Goal: Task Accomplishment & Management: Manage account settings

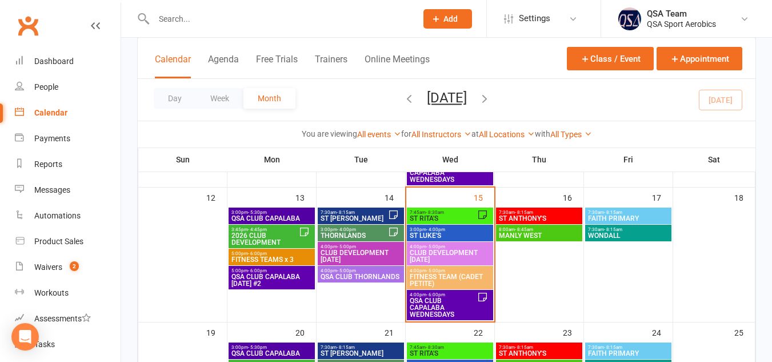
scroll to position [270, 0]
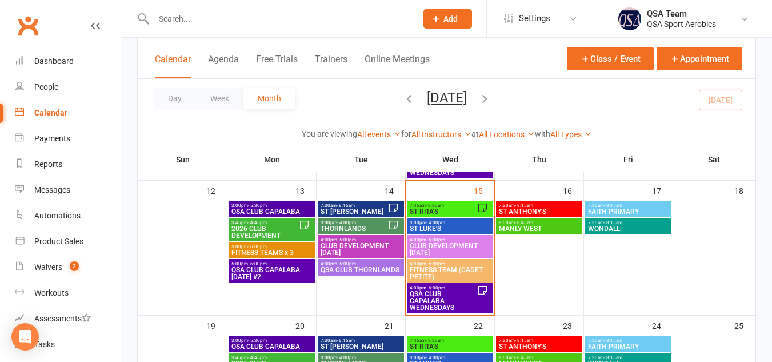
click at [446, 205] on span "7:45am - 8:30am" at bounding box center [443, 205] width 68 height 5
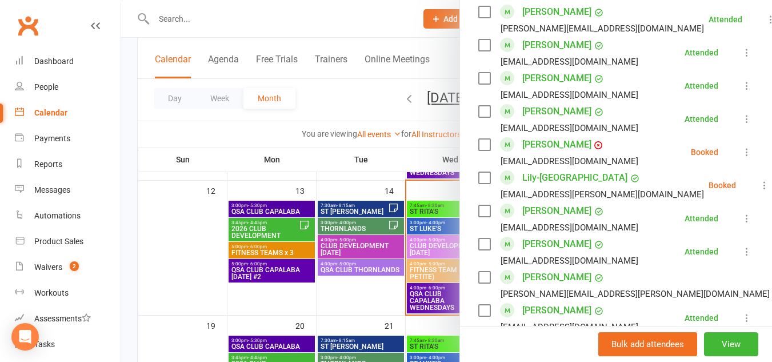
scroll to position [780, 0]
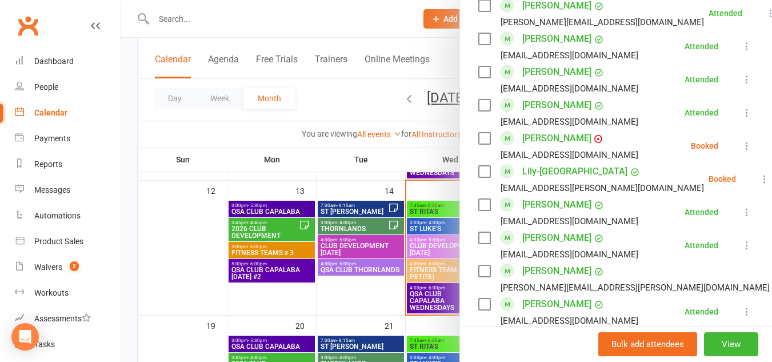
click at [479, 177] on label at bounding box center [483, 171] width 11 height 11
click at [480, 177] on label at bounding box center [483, 171] width 11 height 11
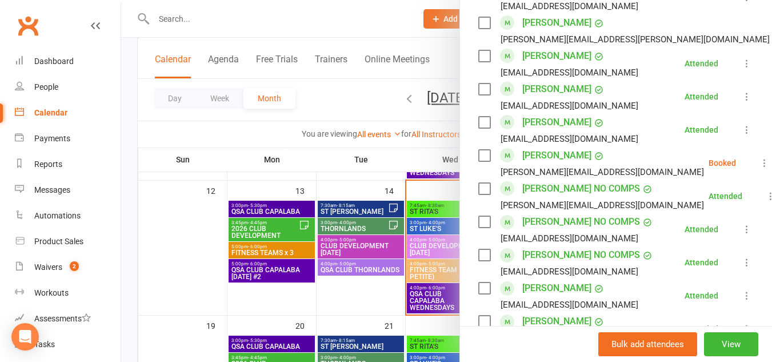
scroll to position [1028, 0]
click at [560, 164] on link "[PERSON_NAME]" at bounding box center [556, 155] width 69 height 18
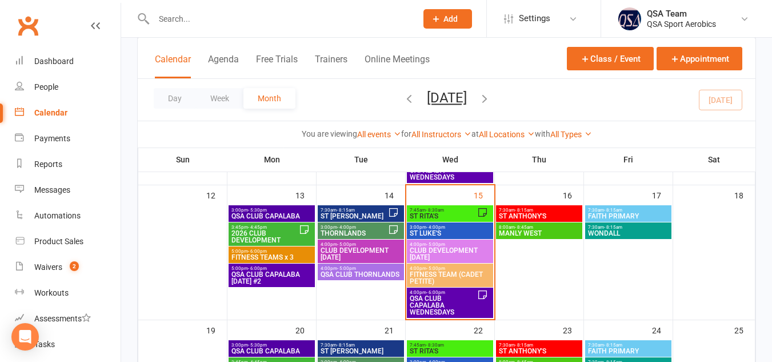
scroll to position [291, 0]
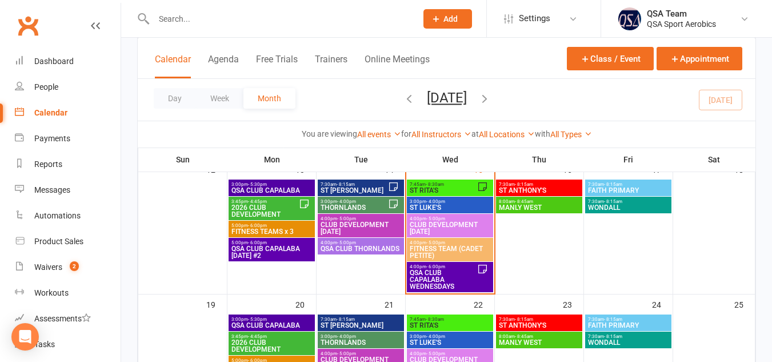
click at [456, 187] on span "ST RITA'S" at bounding box center [443, 190] width 68 height 7
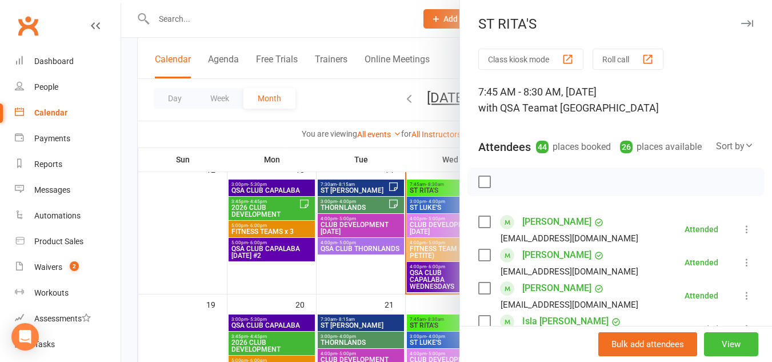
click at [715, 338] on button "View" at bounding box center [731, 344] width 54 height 24
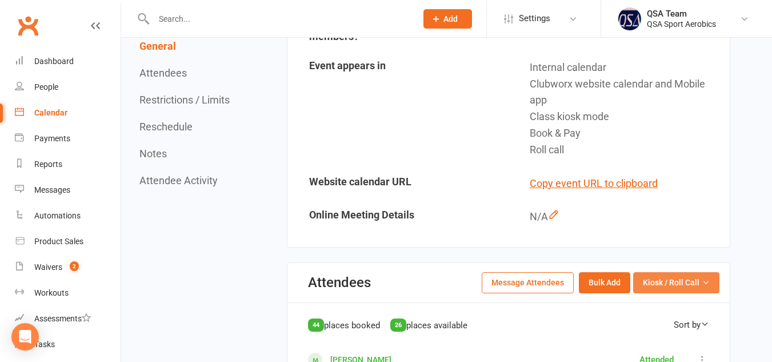
scroll to position [414, 0]
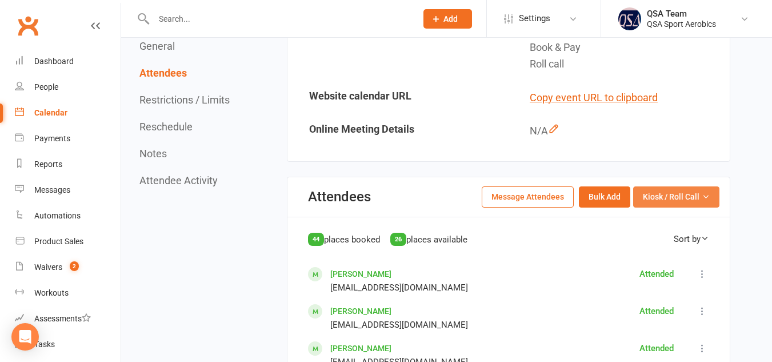
click at [658, 205] on button "Kiosk / Roll Call" at bounding box center [676, 196] width 86 height 21
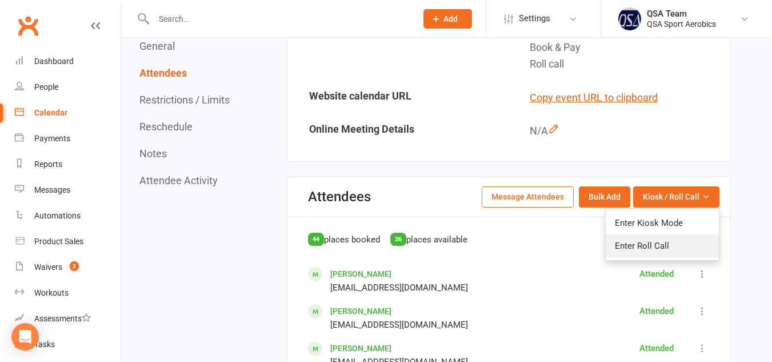
click at [643, 246] on link "Enter Roll Call" at bounding box center [662, 245] width 113 height 23
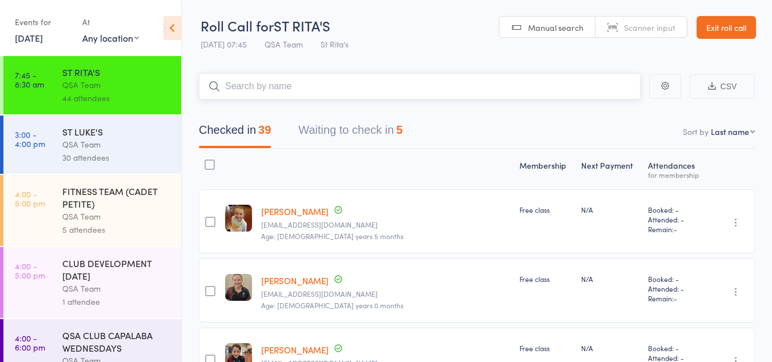
scroll to position [16, 0]
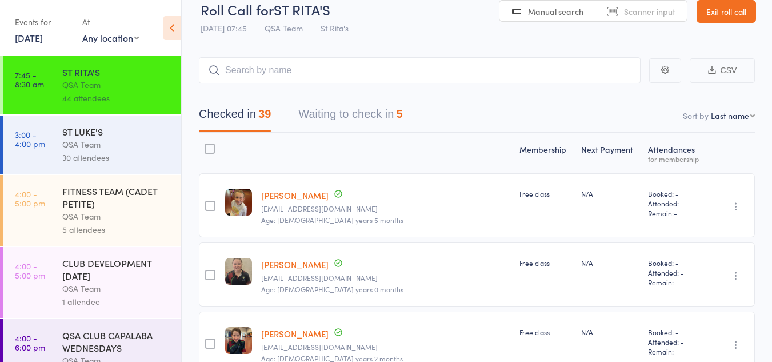
click at [362, 115] on button "Waiting to check in 5" at bounding box center [350, 117] width 104 height 30
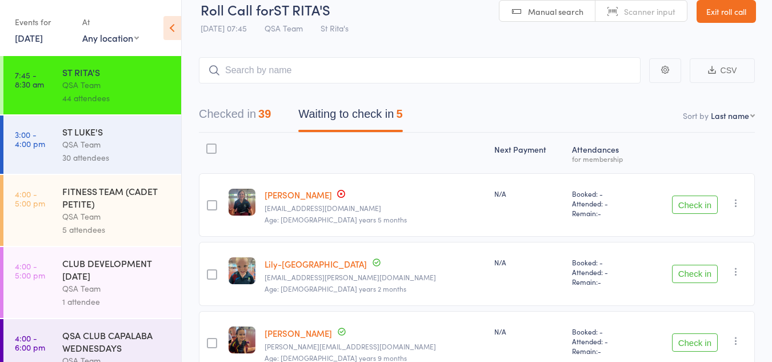
click at [282, 194] on link "[PERSON_NAME]" at bounding box center [298, 195] width 67 height 12
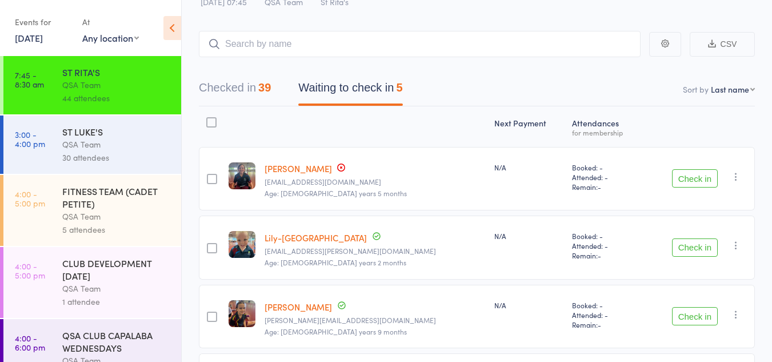
scroll to position [85, 0]
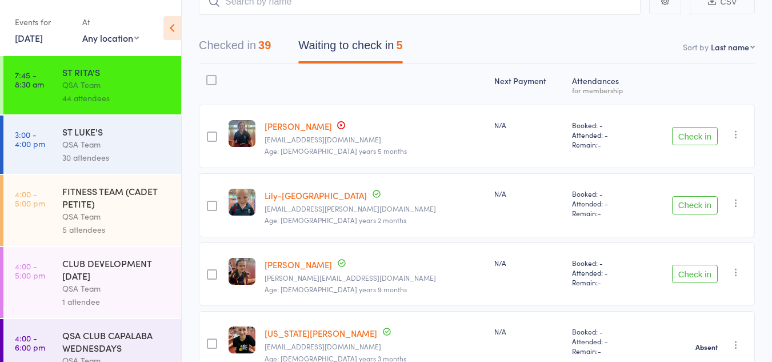
click at [314, 193] on link "Lily-[GEOGRAPHIC_DATA]" at bounding box center [316, 195] width 102 height 12
click at [695, 204] on button "Check in" at bounding box center [695, 205] width 46 height 18
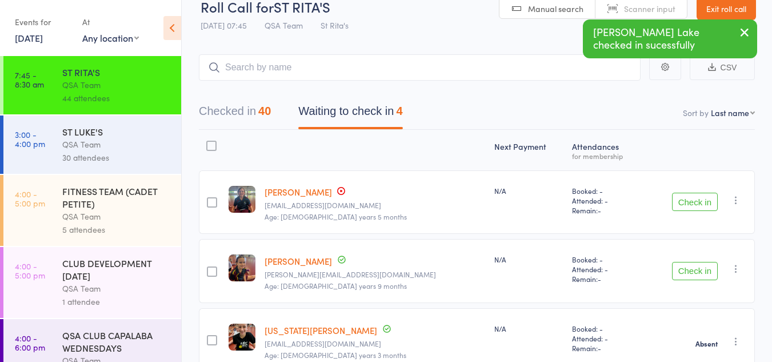
scroll to position [17, 0]
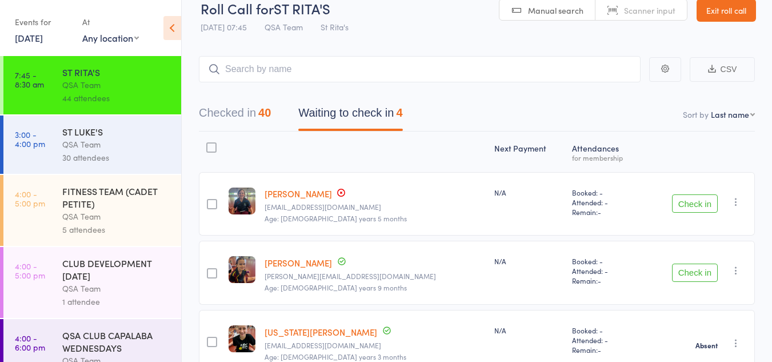
click at [216, 203] on div at bounding box center [212, 204] width 10 height 10
click at [209, 201] on input "checkbox" at bounding box center [209, 201] width 0 height 0
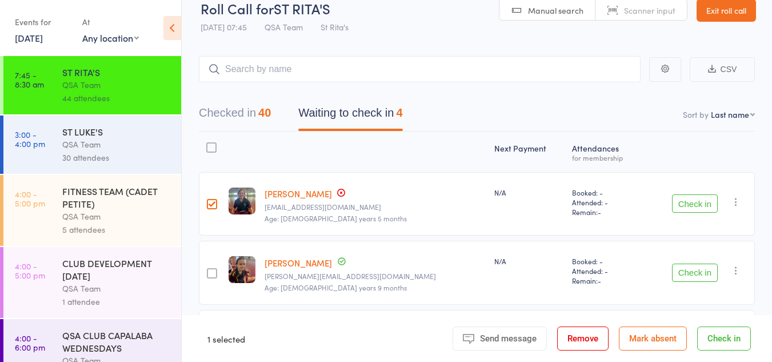
click at [213, 275] on div at bounding box center [212, 273] width 10 height 10
click at [209, 270] on input "checkbox" at bounding box center [209, 270] width 0 height 0
click at [658, 346] on button "Mark absent" at bounding box center [653, 338] width 68 height 24
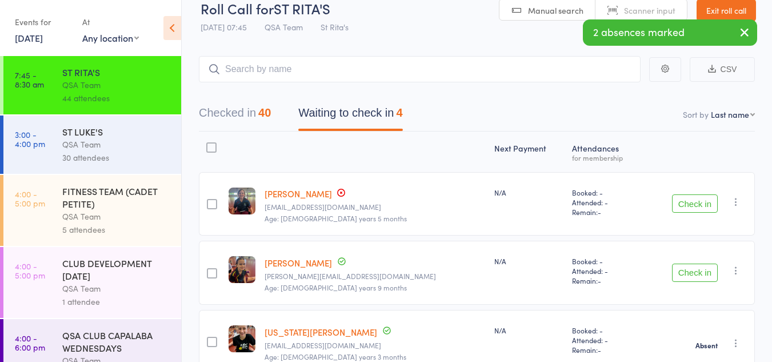
click at [219, 117] on button "Checked in 40" at bounding box center [235, 116] width 72 height 30
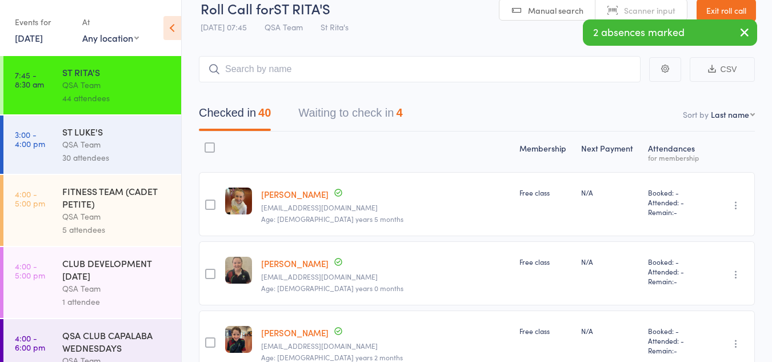
click at [718, 6] on link "Exit roll call" at bounding box center [725, 10] width 59 height 23
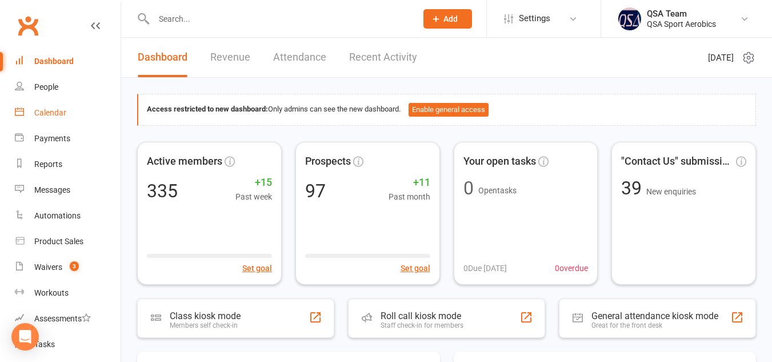
click at [65, 113] on div "Calendar" at bounding box center [50, 112] width 32 height 9
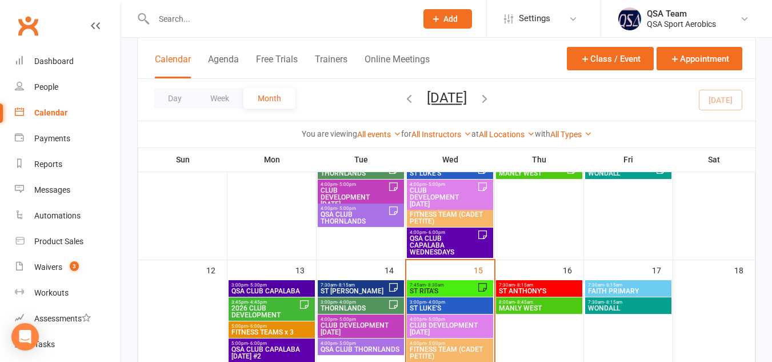
scroll to position [193, 0]
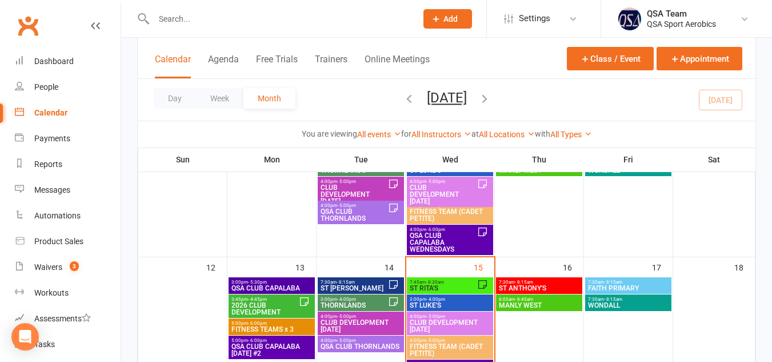
click at [435, 280] on span "- 8:30am" at bounding box center [435, 281] width 18 height 5
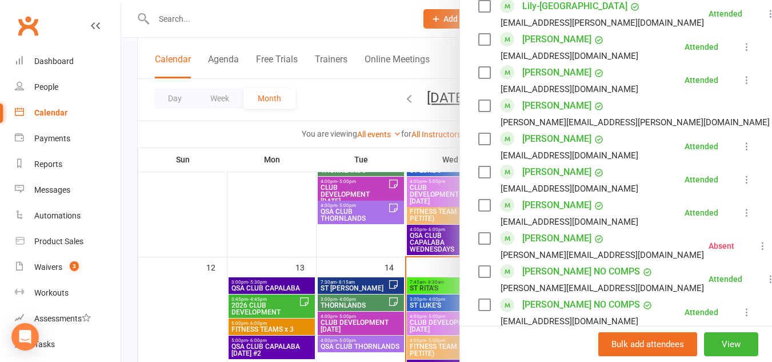
scroll to position [946, 0]
click at [563, 147] on link "[PERSON_NAME]" at bounding box center [556, 138] width 69 height 18
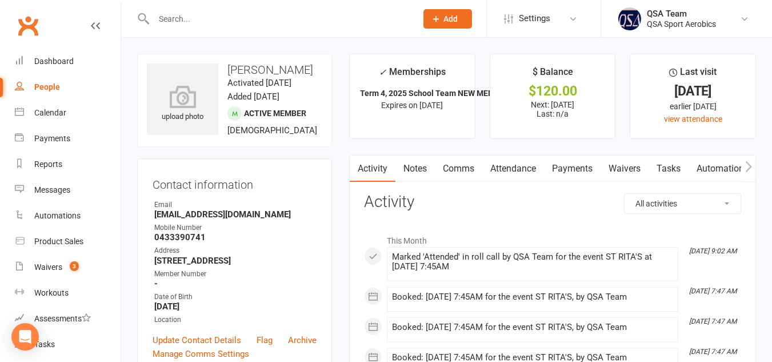
click at [567, 174] on link "Payments" at bounding box center [572, 168] width 57 height 26
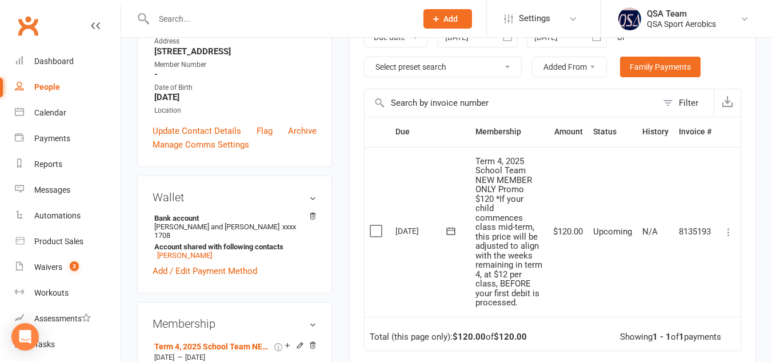
scroll to position [205, 0]
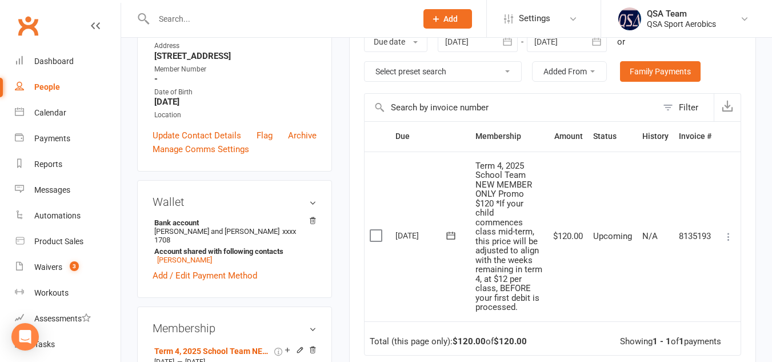
click at [728, 241] on icon at bounding box center [728, 236] width 11 height 11
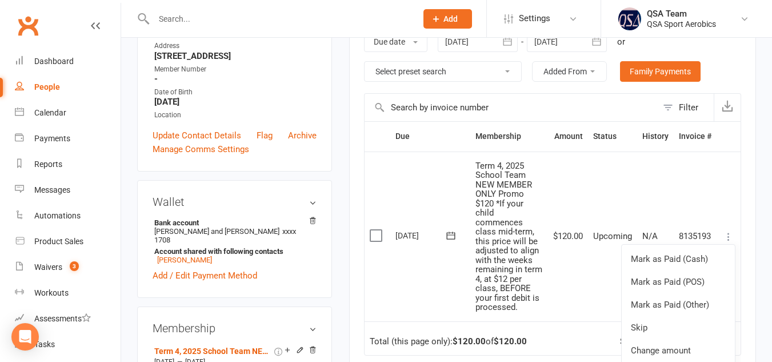
scroll to position [305, 0]
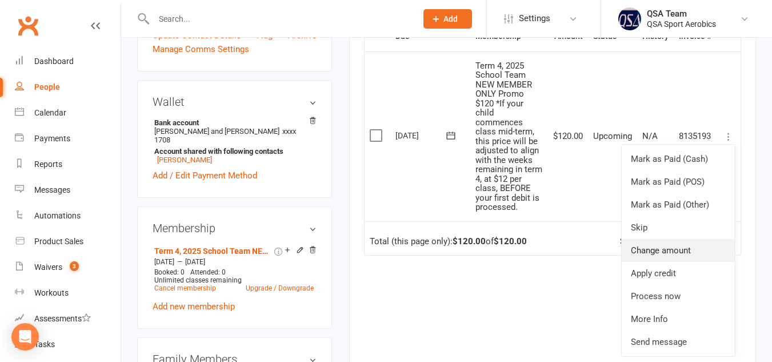
click at [676, 252] on link "Change amount" at bounding box center [678, 250] width 113 height 23
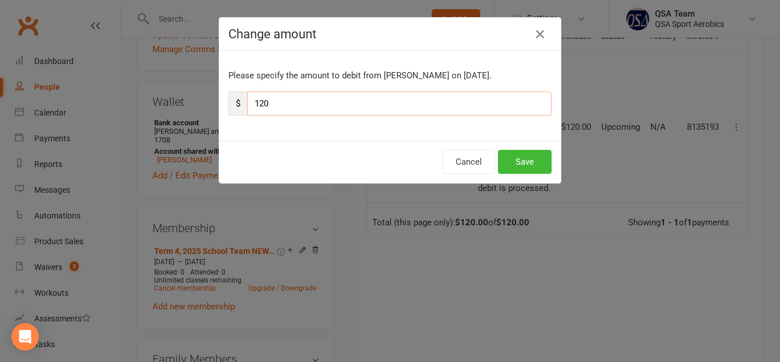
click at [281, 103] on input "120" at bounding box center [399, 103] width 305 height 24
type input "108"
click at [520, 160] on button "Save" at bounding box center [525, 162] width 54 height 24
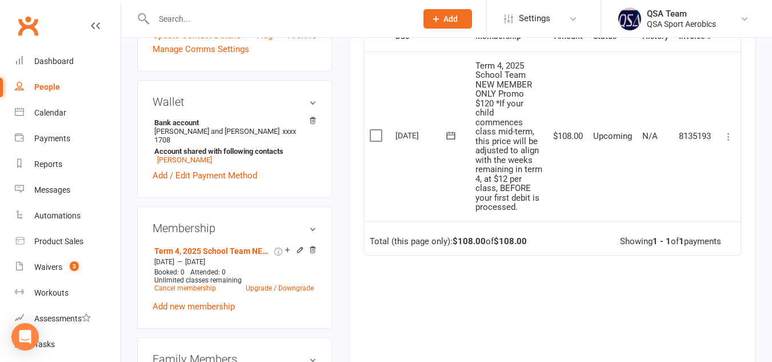
scroll to position [0, 0]
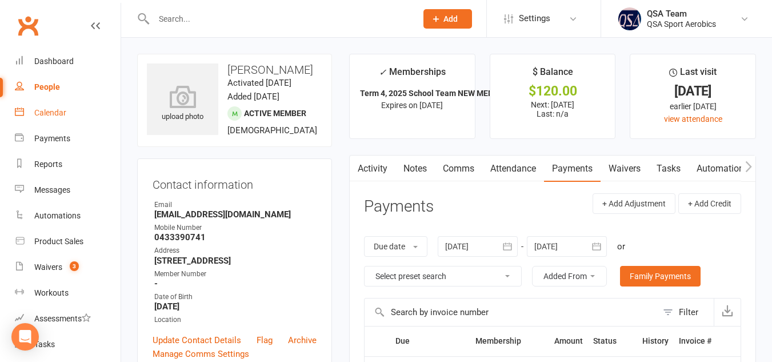
click at [62, 107] on link "Calendar" at bounding box center [68, 113] width 106 height 26
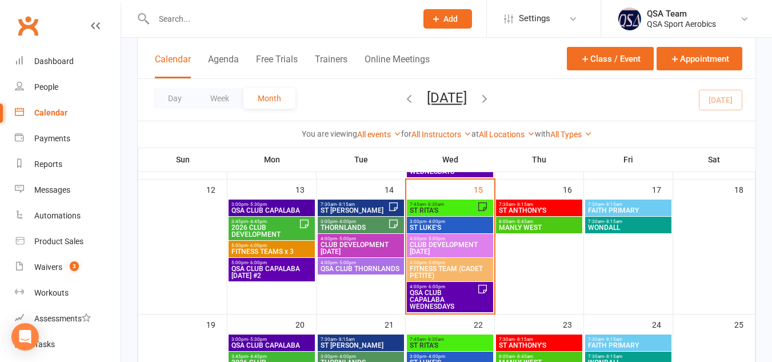
scroll to position [275, 0]
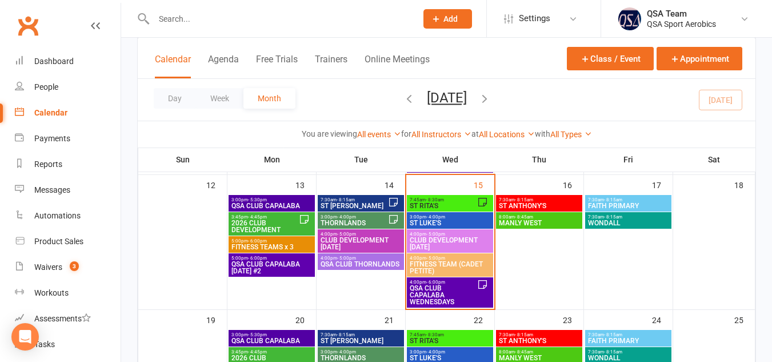
click at [461, 196] on div "7:45am - 8:30am ST RITA'S" at bounding box center [450, 203] width 86 height 17
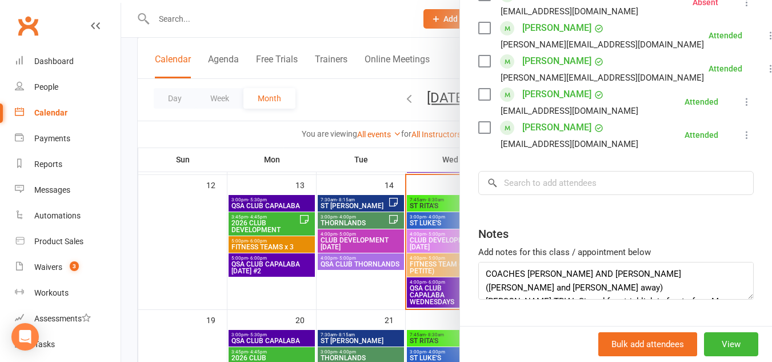
scroll to position [1565, 0]
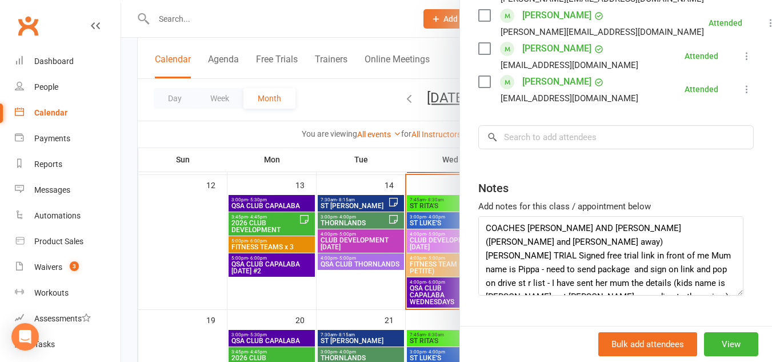
drag, startPoint x: 731, startPoint y: 267, endPoint x: 734, endPoint y: 309, distance: 41.8
click at [734, 295] on textarea "COACHES [PERSON_NAME] AND [PERSON_NAME] ([PERSON_NAME] and [PERSON_NAME] away) …" at bounding box center [610, 255] width 265 height 79
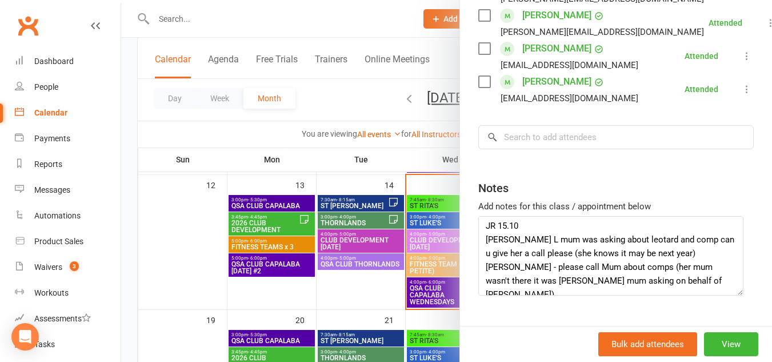
scroll to position [109, 0]
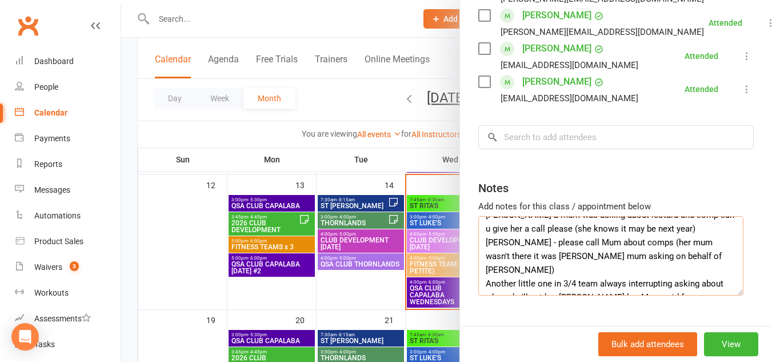
click at [669, 274] on textarea "COACHES [PERSON_NAME] AND [PERSON_NAME] ([PERSON_NAME] and [PERSON_NAME] away) …" at bounding box center [610, 255] width 265 height 79
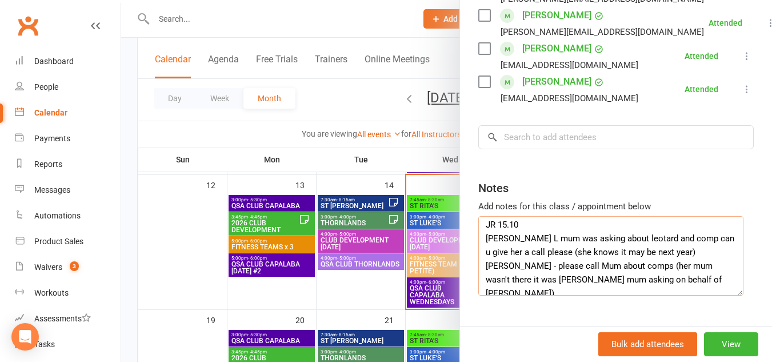
scroll to position [85, 0]
click at [701, 266] on textarea "COACHES [PERSON_NAME] AND [PERSON_NAME] ([PERSON_NAME] and [PERSON_NAME] away) …" at bounding box center [610, 255] width 265 height 79
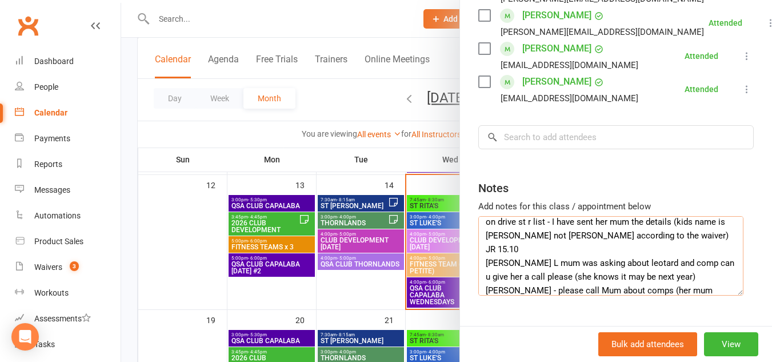
scroll to position [58, 0]
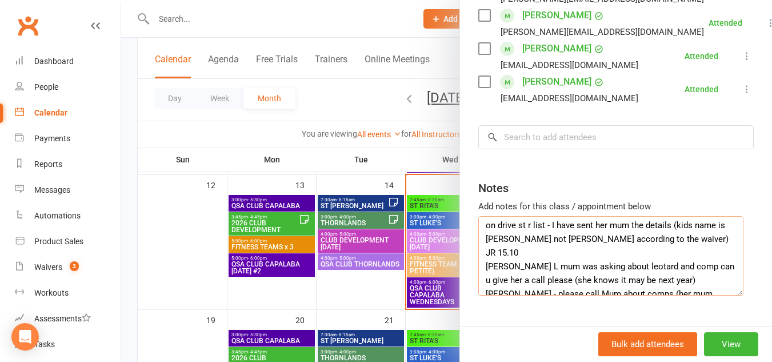
click at [688, 266] on textarea "COACHES [PERSON_NAME] AND [PERSON_NAME] ([PERSON_NAME] and [PERSON_NAME] away) …" at bounding box center [610, 255] width 265 height 79
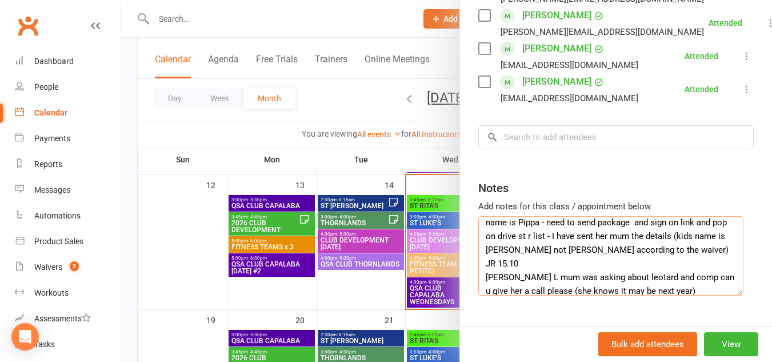
scroll to position [46, 0]
click at [660, 279] on textarea "COACHES [PERSON_NAME] AND [PERSON_NAME] ([PERSON_NAME] and [PERSON_NAME] away) …" at bounding box center [610, 255] width 265 height 79
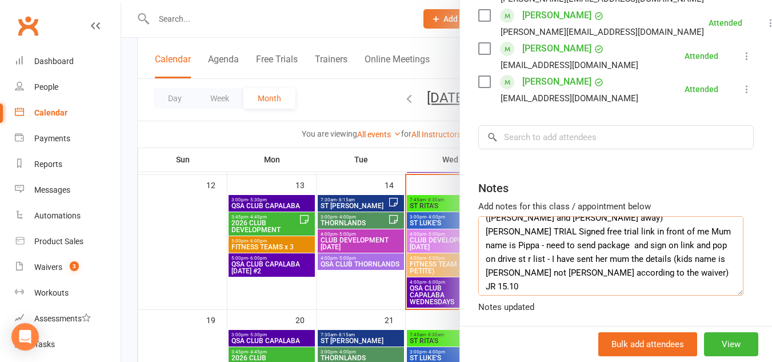
scroll to position [17, 0]
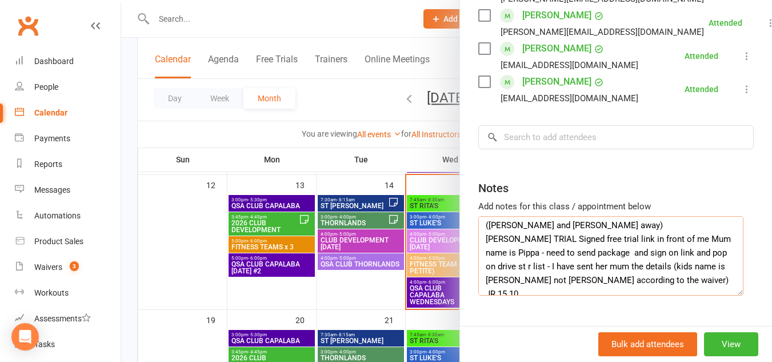
click at [599, 256] on textarea "COACHES [PERSON_NAME] AND [PERSON_NAME] ([PERSON_NAME] and [PERSON_NAME] away) …" at bounding box center [610, 255] width 265 height 79
click at [582, 243] on textarea "COACHES [PERSON_NAME] AND [PERSON_NAME] ([PERSON_NAME] and [PERSON_NAME] away) …" at bounding box center [610, 255] width 265 height 79
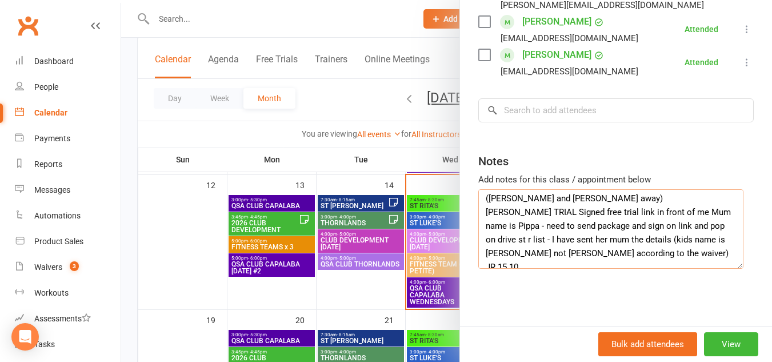
scroll to position [1607, 0]
click at [659, 236] on textarea "COACHES [PERSON_NAME] AND [PERSON_NAME] ([PERSON_NAME] and [PERSON_NAME] away) …" at bounding box center [610, 228] width 265 height 79
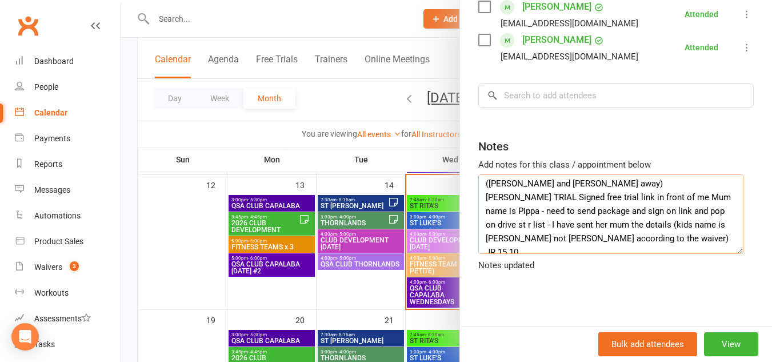
click at [502, 196] on textarea "COACHES [PERSON_NAME] AND [PERSON_NAME] ([PERSON_NAME] and [PERSON_NAME] away) …" at bounding box center [610, 213] width 265 height 79
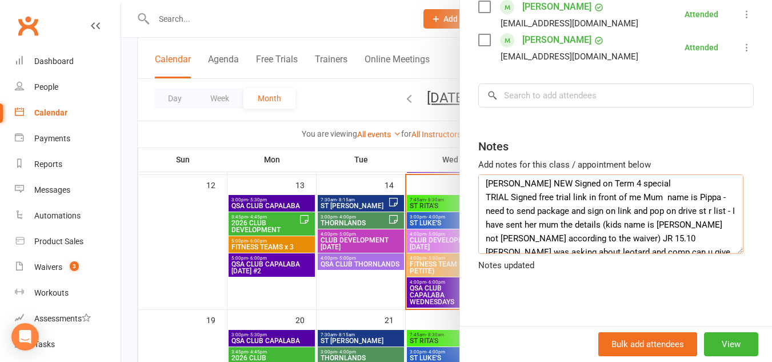
scroll to position [0, 0]
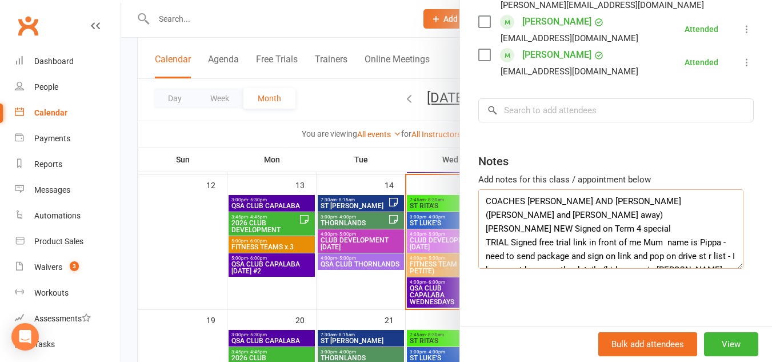
click at [647, 209] on textarea "COACHES [PERSON_NAME] AND [PERSON_NAME] ([PERSON_NAME] and [PERSON_NAME] away) …" at bounding box center [610, 228] width 265 height 79
click at [479, 227] on textarea "COACHES [PERSON_NAME] AND [PERSON_NAME] ([PERSON_NAME] and [PERSON_NAME] away) …" at bounding box center [610, 228] width 265 height 79
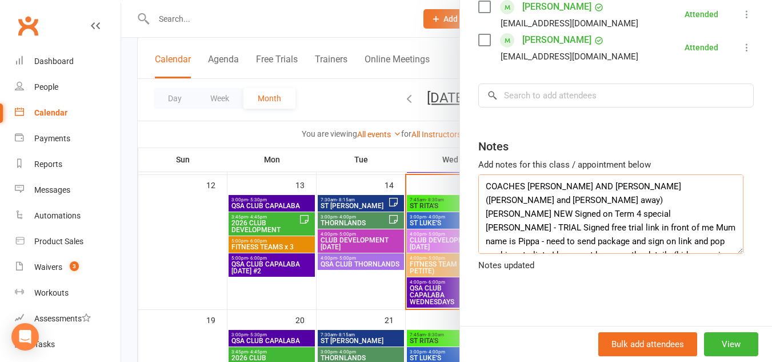
click at [644, 214] on textarea "COACHES [PERSON_NAME] AND [PERSON_NAME] ([PERSON_NAME] and [PERSON_NAME] away) …" at bounding box center [610, 213] width 265 height 79
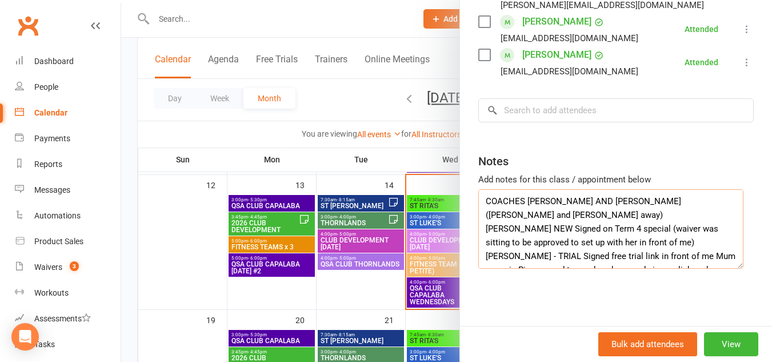
scroll to position [1606, 0]
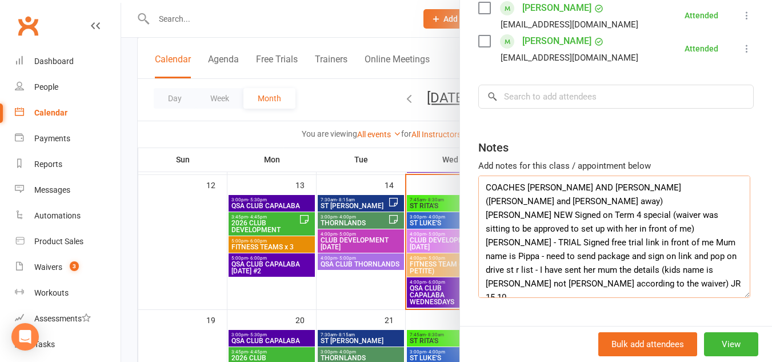
drag, startPoint x: 735, startPoint y: 266, endPoint x: 742, endPoint y: 321, distance: 55.8
click at [742, 298] on textarea "COACHES [PERSON_NAME] AND [PERSON_NAME] ([PERSON_NAME] and [PERSON_NAME] away) …" at bounding box center [614, 236] width 272 height 122
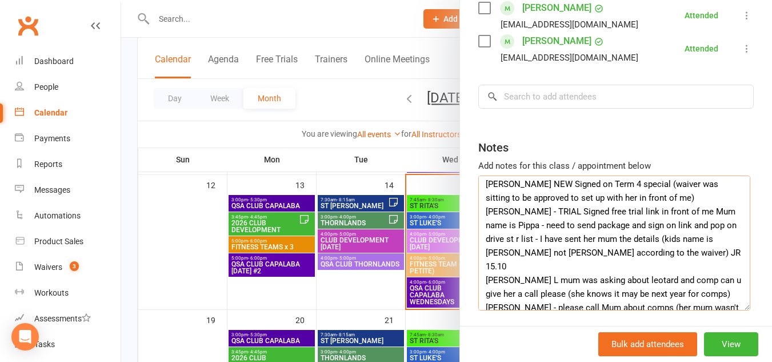
scroll to position [0, 0]
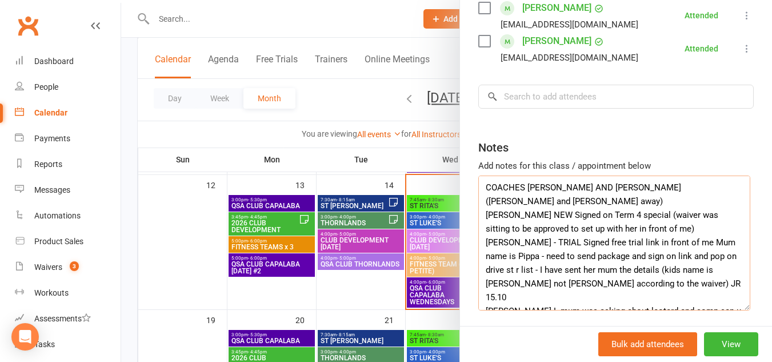
click at [502, 257] on textarea "COACHES [PERSON_NAME] AND [PERSON_NAME] ([PERSON_NAME] and [PERSON_NAME] away) …" at bounding box center [614, 242] width 272 height 135
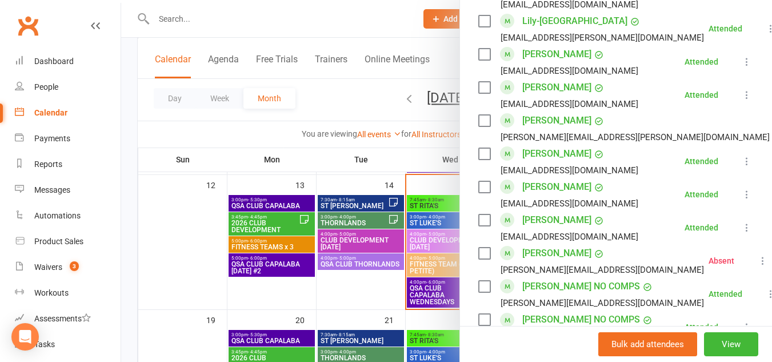
scroll to position [932, 0]
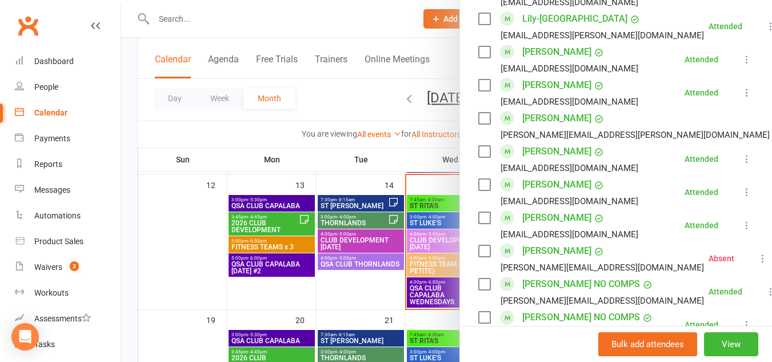
type textarea "COACHES [PERSON_NAME] AND [PERSON_NAME] ([PERSON_NAME] and [PERSON_NAME] away) …"
click at [555, 161] on link "[PERSON_NAME]" at bounding box center [556, 151] width 69 height 18
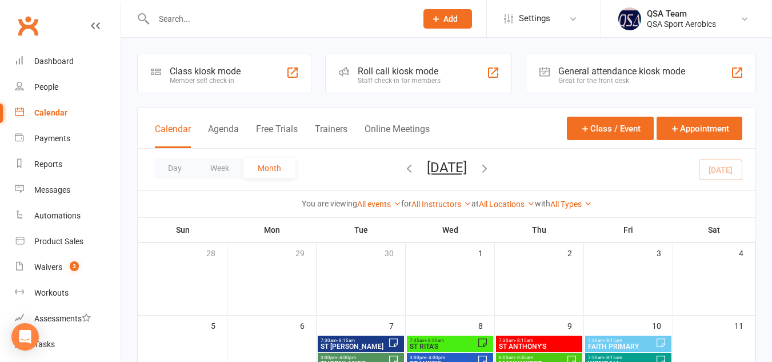
scroll to position [231, 0]
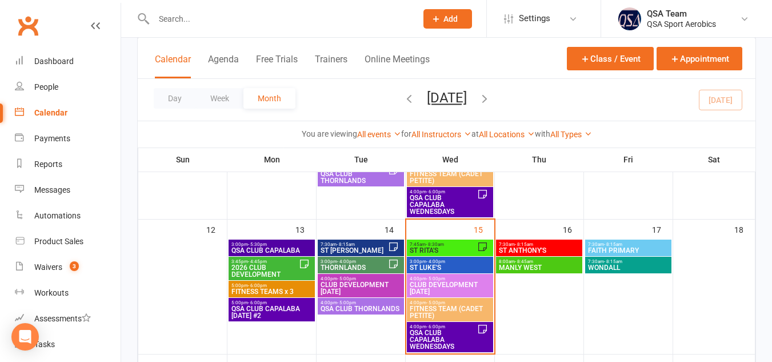
click at [438, 246] on span "- 8:30am" at bounding box center [435, 244] width 18 height 5
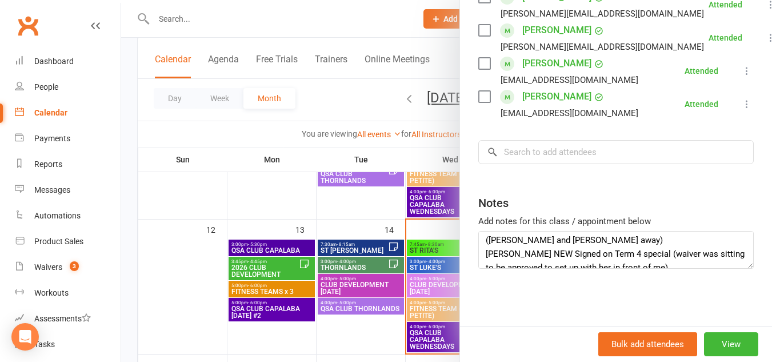
scroll to position [16, 0]
click at [646, 259] on textarea "COACHES [PERSON_NAME] AND [PERSON_NAME] ([PERSON_NAME] and [PERSON_NAME] away) …" at bounding box center [615, 250] width 275 height 38
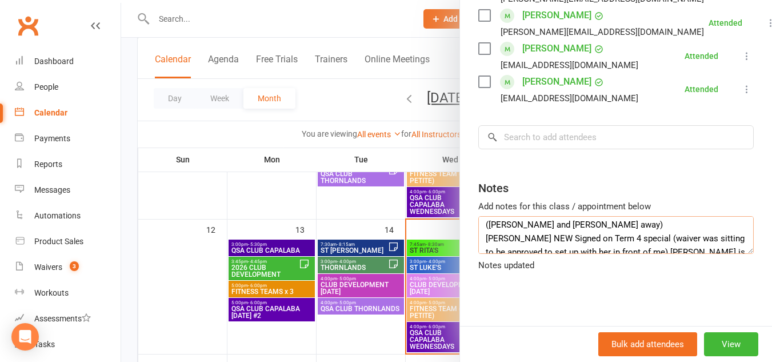
scroll to position [18, 0]
drag, startPoint x: 679, startPoint y: 259, endPoint x: 716, endPoint y: 254, distance: 37.4
click at [716, 254] on textarea "COACHES [PERSON_NAME] AND [PERSON_NAME] ([PERSON_NAME] and [PERSON_NAME] away) …" at bounding box center [615, 235] width 275 height 38
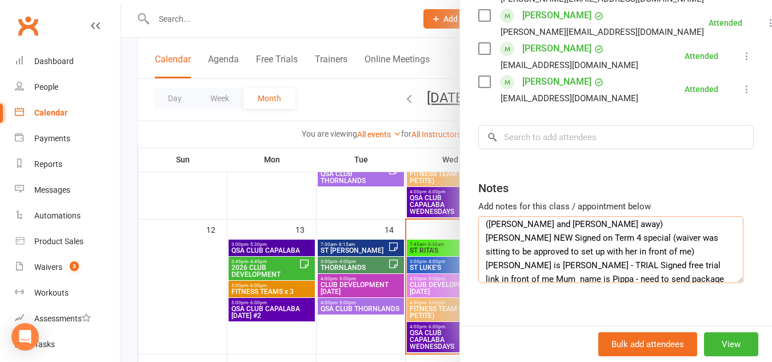
drag, startPoint x: 734, startPoint y: 266, endPoint x: 736, endPoint y: 295, distance: 29.3
click at [736, 283] on textarea "COACHES [PERSON_NAME] AND [PERSON_NAME] ([PERSON_NAME] and [PERSON_NAME] away) …" at bounding box center [610, 249] width 265 height 67
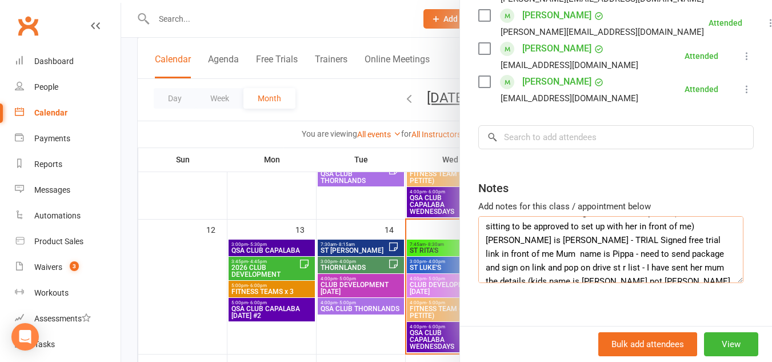
scroll to position [43, 0]
click at [690, 241] on textarea "COACHES [PERSON_NAME] AND [PERSON_NAME] ([PERSON_NAME] and [PERSON_NAME] away) …" at bounding box center [610, 249] width 265 height 67
click at [666, 237] on textarea "COACHES [PERSON_NAME] AND [PERSON_NAME] ([PERSON_NAME] and [PERSON_NAME] away) …" at bounding box center [610, 249] width 265 height 67
click at [691, 239] on textarea "COACHES [PERSON_NAME] AND [PERSON_NAME] ([PERSON_NAME] and [PERSON_NAME] away) …" at bounding box center [610, 249] width 265 height 67
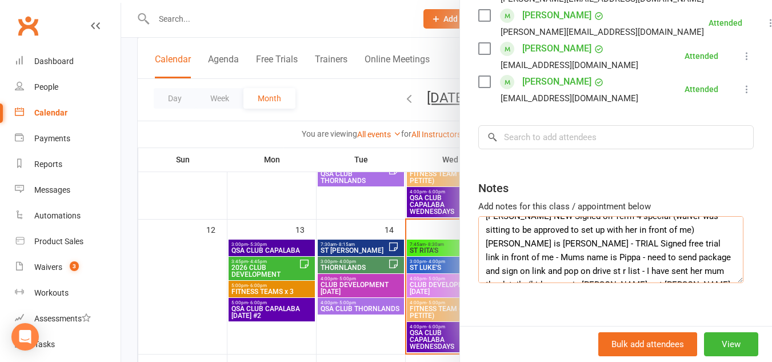
scroll to position [0, 0]
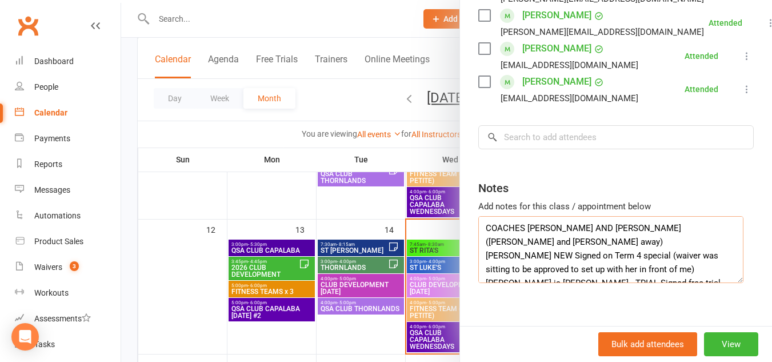
click at [707, 269] on textarea "COACHES [PERSON_NAME] AND [PERSON_NAME] ([PERSON_NAME] and [PERSON_NAME] away) …" at bounding box center [610, 249] width 265 height 67
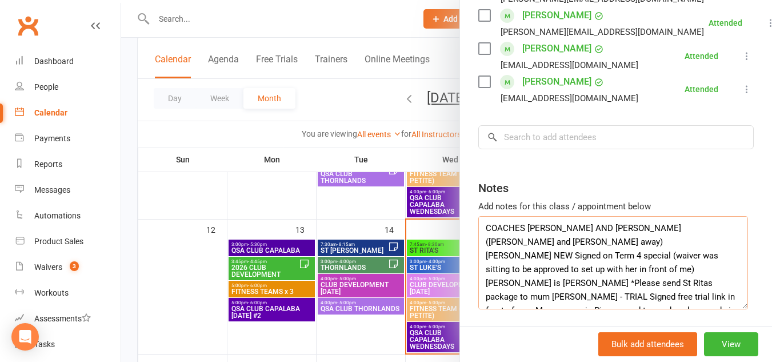
drag, startPoint x: 734, startPoint y: 296, endPoint x: 740, endPoint y: 328, distance: 32.5
click at [740, 328] on div "ST RITA'S Class kiosk mode Roll call 7:45 AM - 8:30 AM, [DATE] with QSA Team at…" at bounding box center [615, 181] width 313 height 362
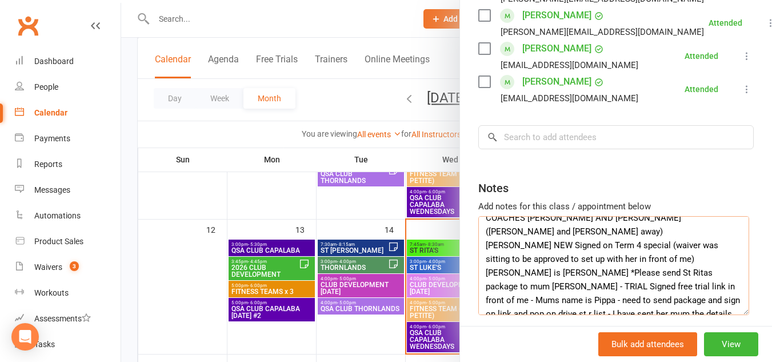
scroll to position [11, 0]
click at [620, 246] on textarea "COACHES [PERSON_NAME] AND [PERSON_NAME] ([PERSON_NAME] and [PERSON_NAME] away) …" at bounding box center [613, 265] width 271 height 99
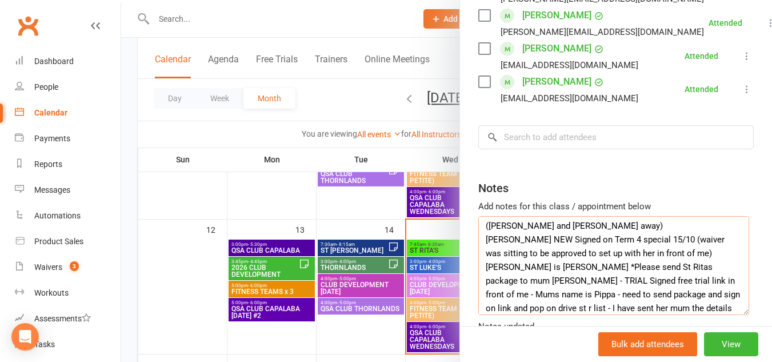
scroll to position [17, 0]
click at [546, 257] on textarea "COACHES [PERSON_NAME] AND [PERSON_NAME] ([PERSON_NAME] and [PERSON_NAME] away) …" at bounding box center [613, 265] width 271 height 99
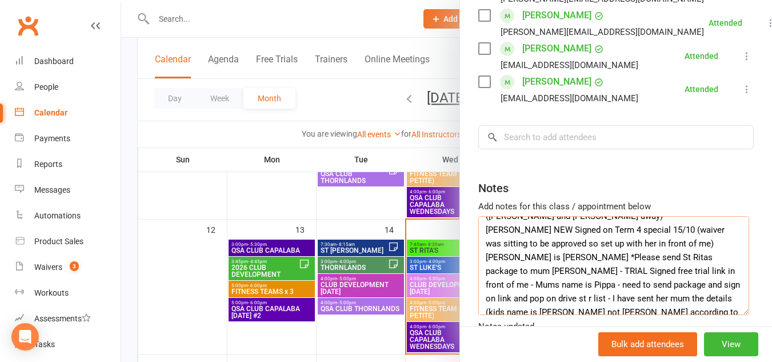
scroll to position [26, 0]
click at [661, 259] on textarea "COACHES [PERSON_NAME] AND [PERSON_NAME] ([PERSON_NAME] and [PERSON_NAME] away) …" at bounding box center [613, 265] width 271 height 99
click at [632, 257] on textarea "COACHES [PERSON_NAME] AND [PERSON_NAME] ([PERSON_NAME] and [PERSON_NAME] away) …" at bounding box center [613, 265] width 271 height 99
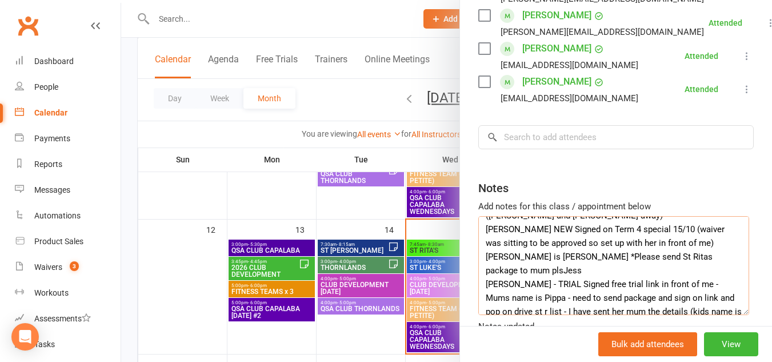
type textarea "COACHES [PERSON_NAME] AND [PERSON_NAME] ([PERSON_NAME] and [PERSON_NAME] away) …"
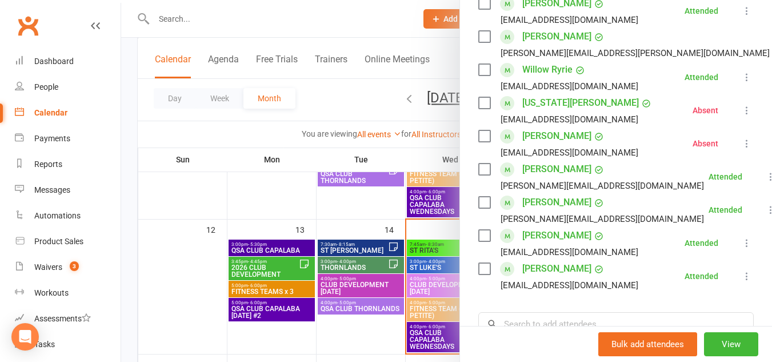
scroll to position [1445, 0]
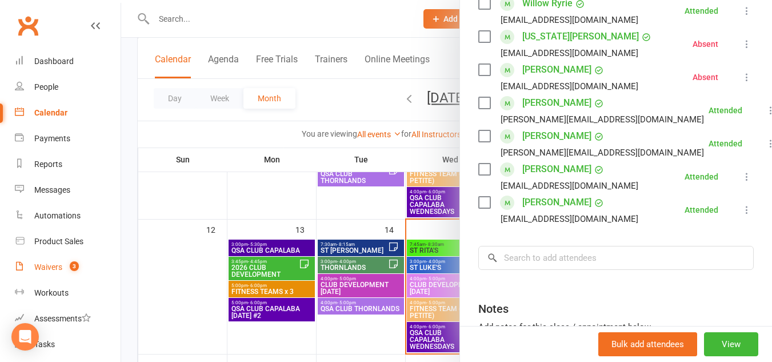
click at [43, 266] on div "Waivers" at bounding box center [48, 266] width 28 height 9
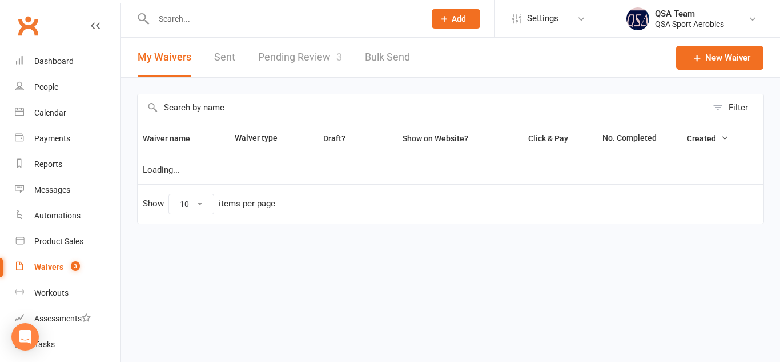
click at [314, 61] on link "Pending Review 3" at bounding box center [300, 57] width 84 height 39
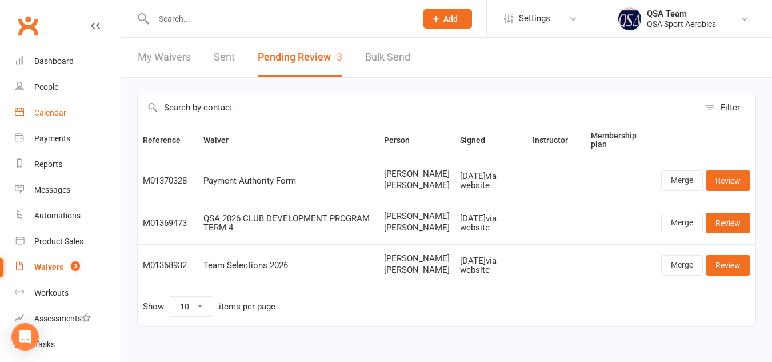
click at [51, 102] on link "Calendar" at bounding box center [68, 113] width 106 height 26
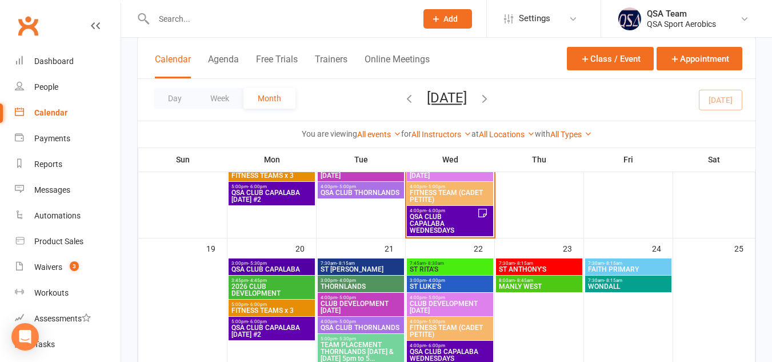
scroll to position [347, 0]
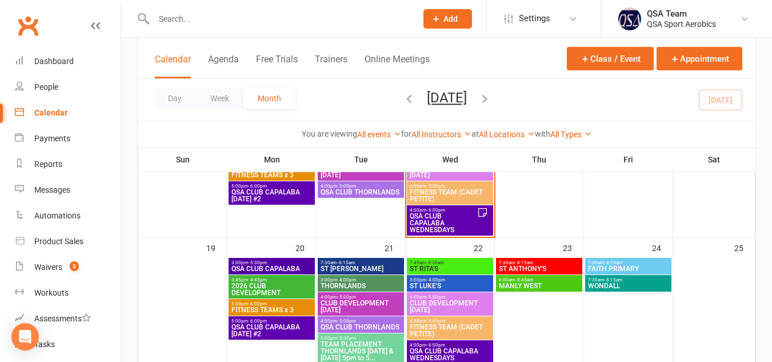
click at [440, 262] on span "- 8:30am" at bounding box center [435, 262] width 18 height 5
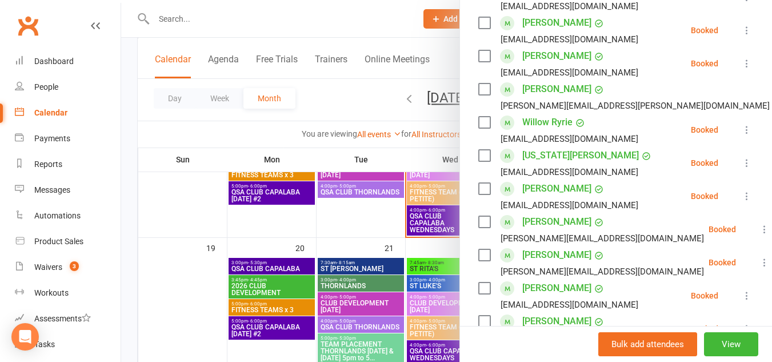
scroll to position [1565, 0]
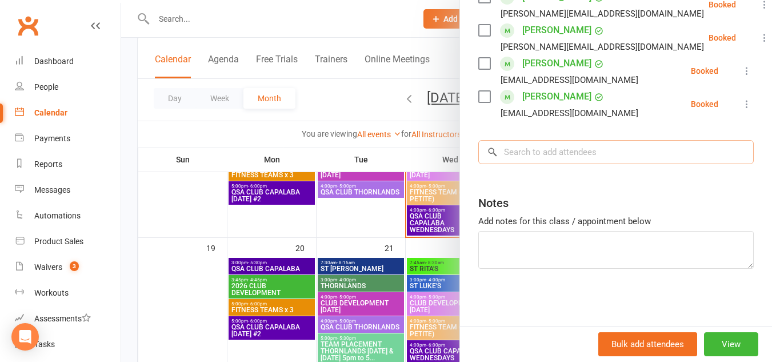
click at [584, 161] on input "search" at bounding box center [615, 152] width 275 height 24
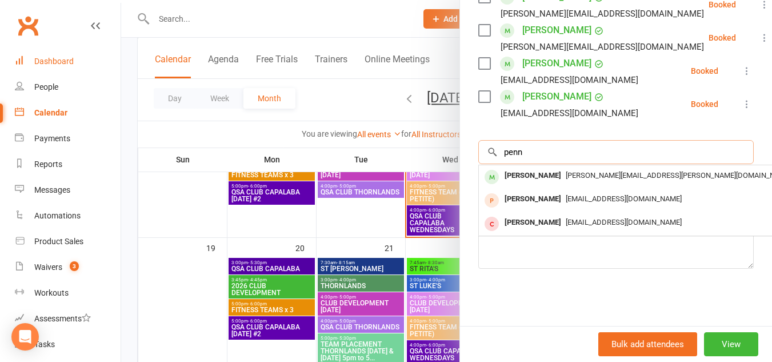
type input "penn"
click at [75, 53] on link "Dashboard" at bounding box center [68, 62] width 106 height 26
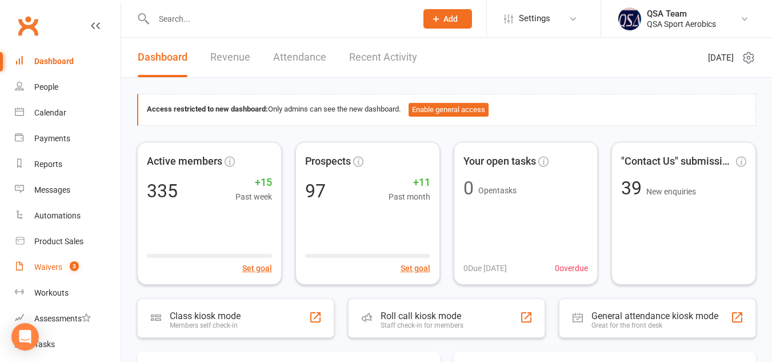
click at [55, 263] on div "Waivers" at bounding box center [48, 266] width 28 height 9
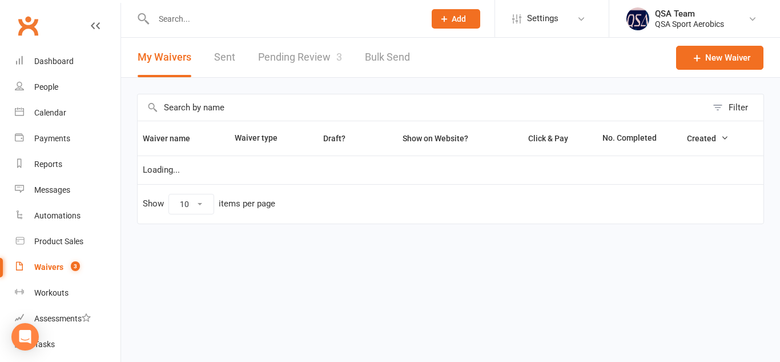
click at [310, 51] on link "Pending Review 3" at bounding box center [300, 57] width 84 height 39
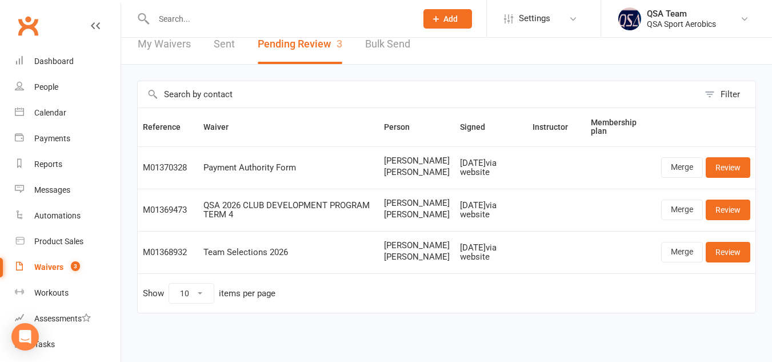
scroll to position [23, 0]
click at [61, 111] on div "Calendar" at bounding box center [50, 112] width 32 height 9
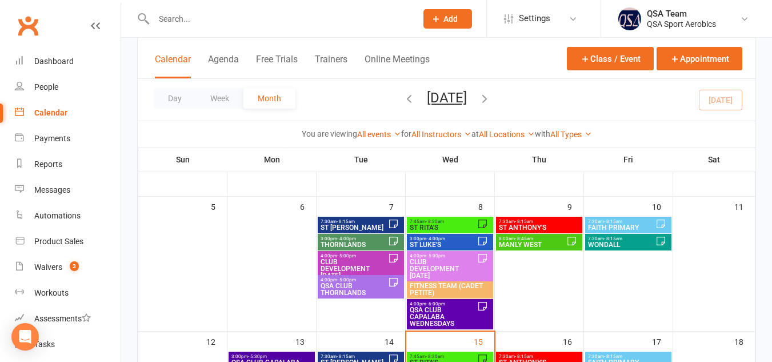
scroll to position [119, 0]
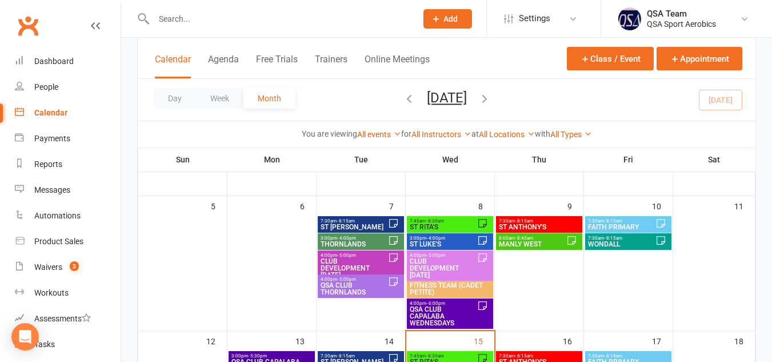
click at [403, 99] on icon "button" at bounding box center [409, 98] width 13 height 13
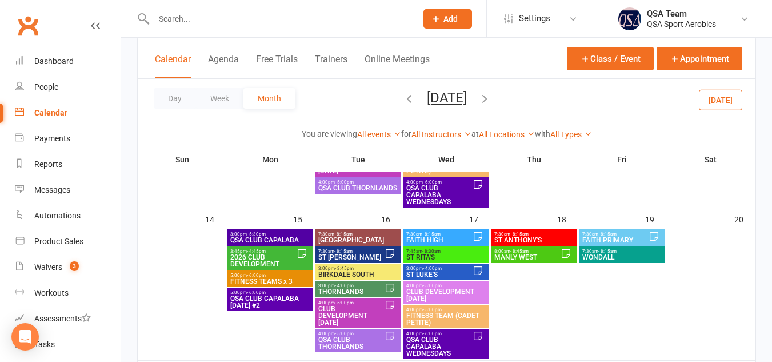
scroll to position [335, 0]
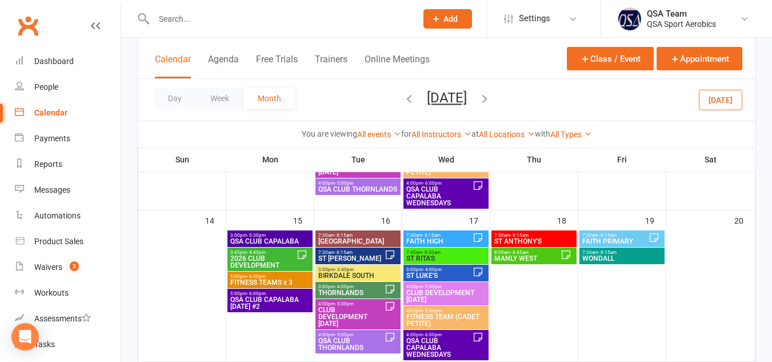
click at [262, 262] on span "2026 CLUB DEVELOPMENT" at bounding box center [263, 262] width 67 height 14
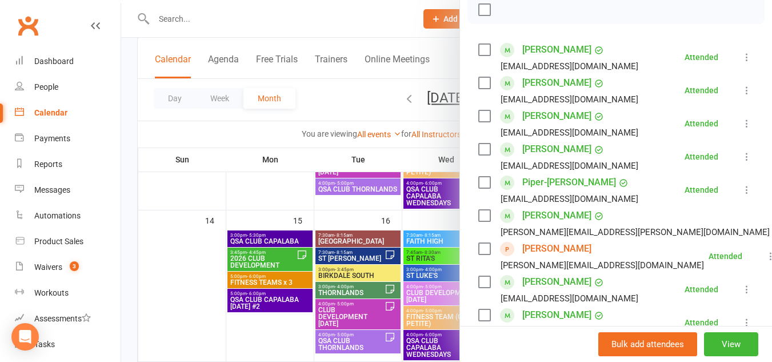
scroll to position [504, 0]
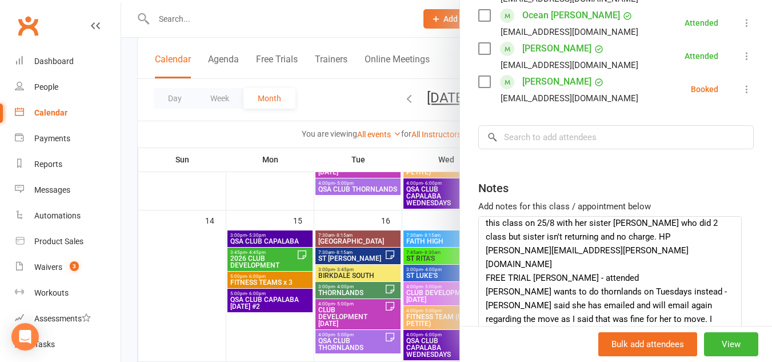
drag, startPoint x: 731, startPoint y: 267, endPoint x: 732, endPoint y: 367, distance: 100.0
click at [732, 361] on html "Prospect Member Non-attending contact Class / event Appointment Task Membership…" at bounding box center [386, 173] width 772 height 1016
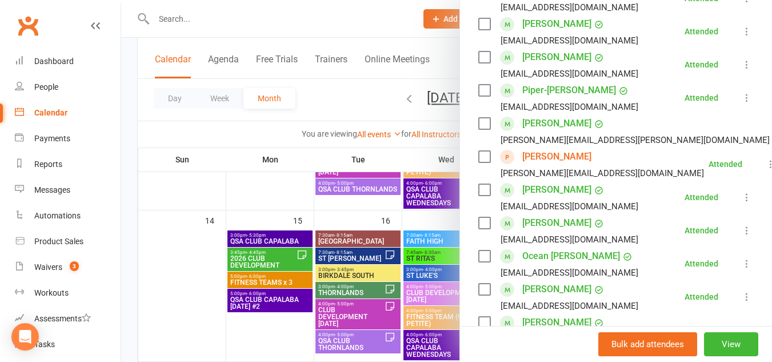
scroll to position [228, 0]
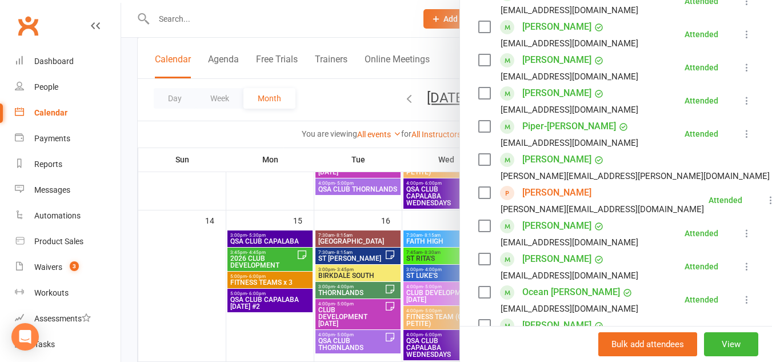
click at [258, 22] on div at bounding box center [446, 181] width 651 height 362
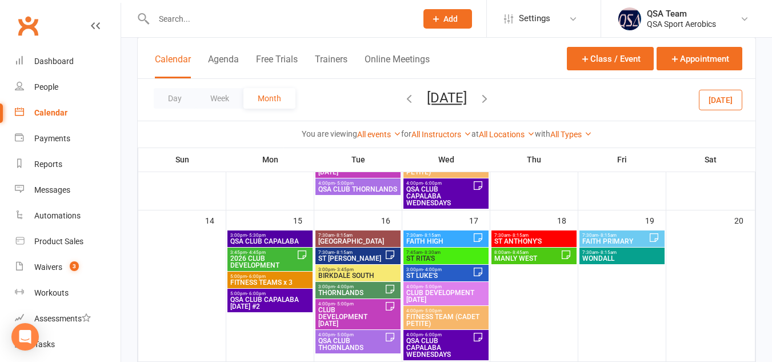
click at [234, 18] on input "text" at bounding box center [279, 19] width 258 height 16
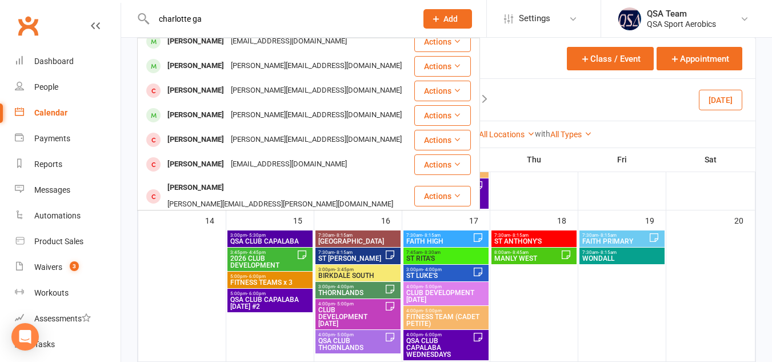
scroll to position [348, 0]
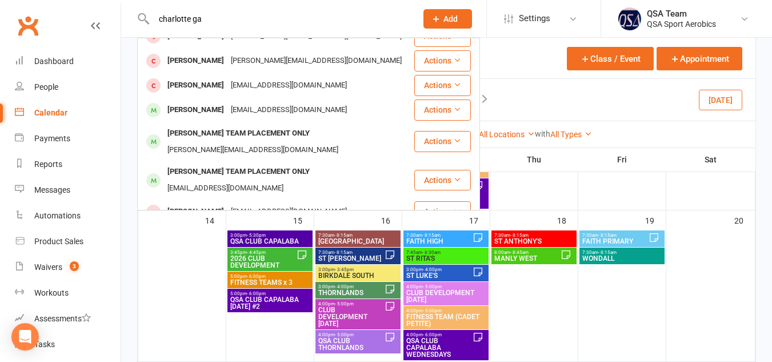
type input "charlotte ga"
click at [763, 143] on div "Class kiosk mode Member self check-in Roll call kiosk mode Staff check-in for m…" at bounding box center [446, 183] width 651 height 962
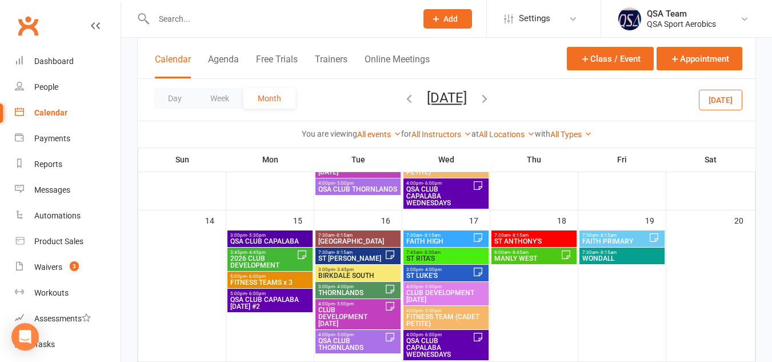
click at [277, 254] on span "3:45pm - 4:45pm" at bounding box center [263, 252] width 67 height 5
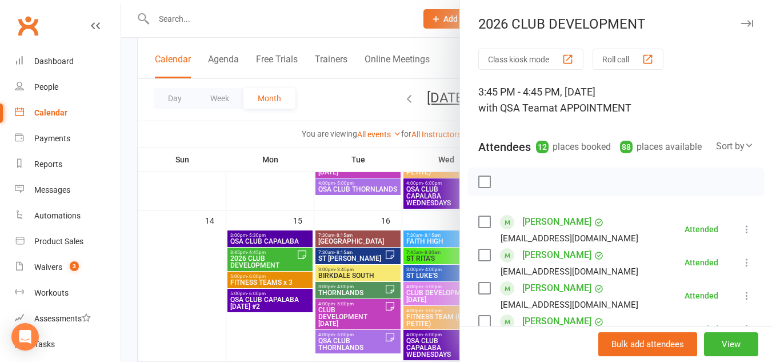
scroll to position [504, 0]
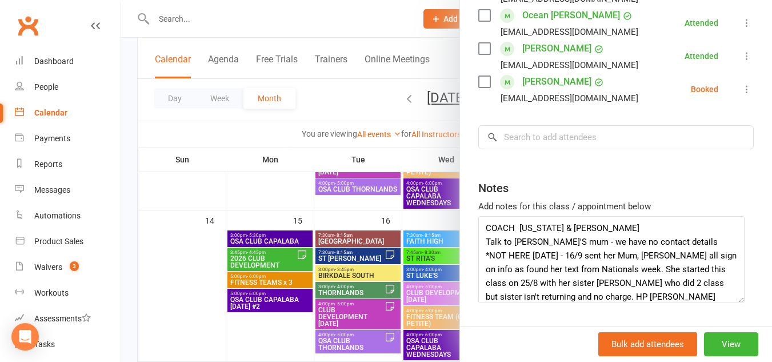
drag, startPoint x: 731, startPoint y: 265, endPoint x: 735, endPoint y: 314, distance: 49.9
click at [735, 303] on textarea "COACH [US_STATE] & [PERSON_NAME] Talk to [PERSON_NAME]'S mum - we have no conta…" at bounding box center [611, 259] width 266 height 87
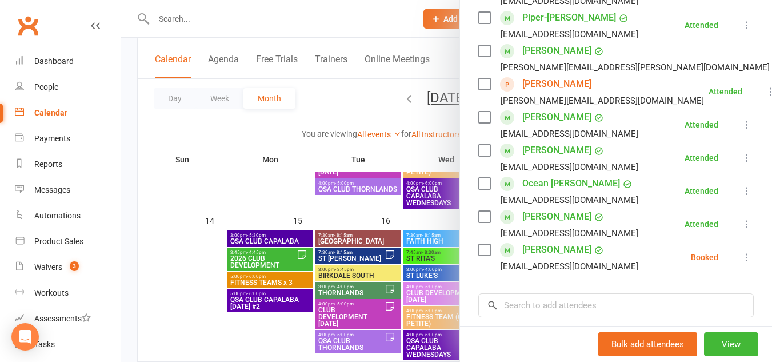
scroll to position [0, 0]
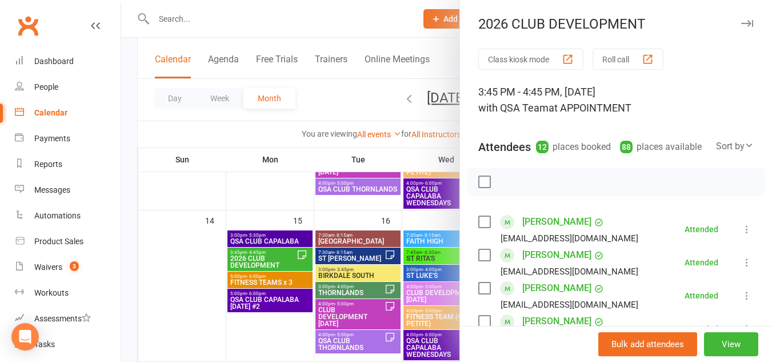
click at [741, 25] on icon "button" at bounding box center [747, 23] width 12 height 7
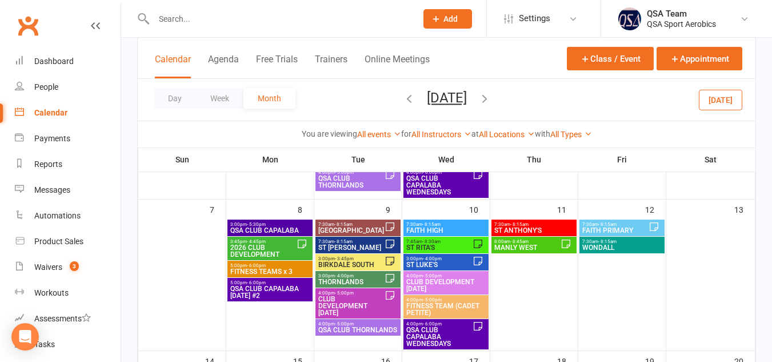
scroll to position [194, 0]
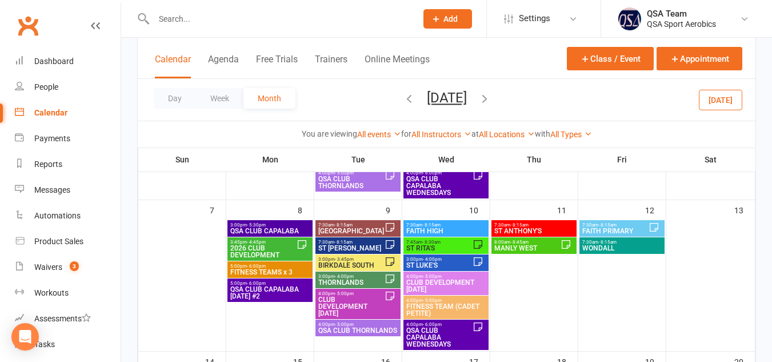
click at [273, 249] on span "2026 CLUB DEVELOPMENT" at bounding box center [263, 252] width 67 height 14
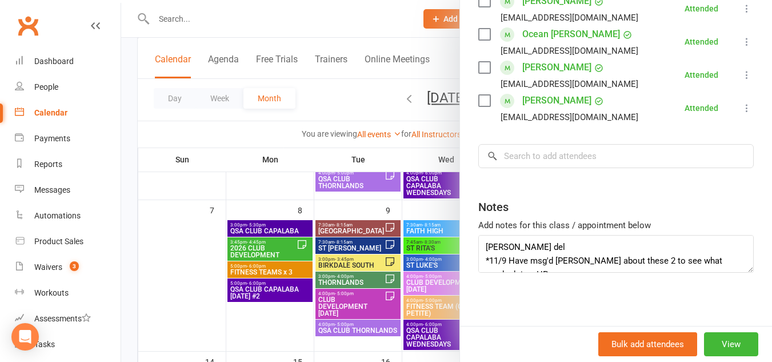
scroll to position [438, 0]
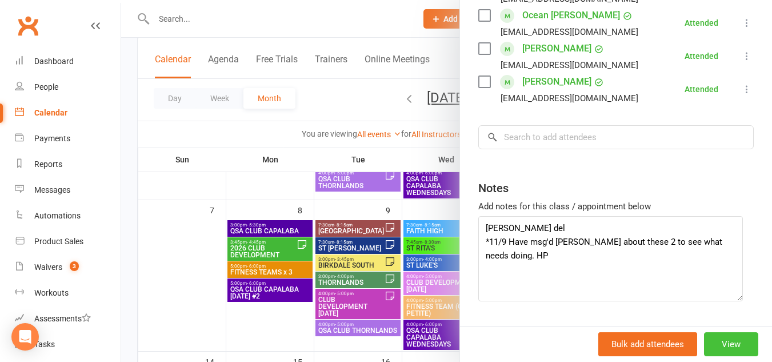
drag, startPoint x: 733, startPoint y: 266, endPoint x: 737, endPoint y: 332, distance: 65.8
click at [737, 332] on div "2026 CLUB DEVELOPMENT Class kiosk mode Roll call 3:45 PM - 4:45 PM, [DATE] with…" at bounding box center [615, 181] width 313 height 362
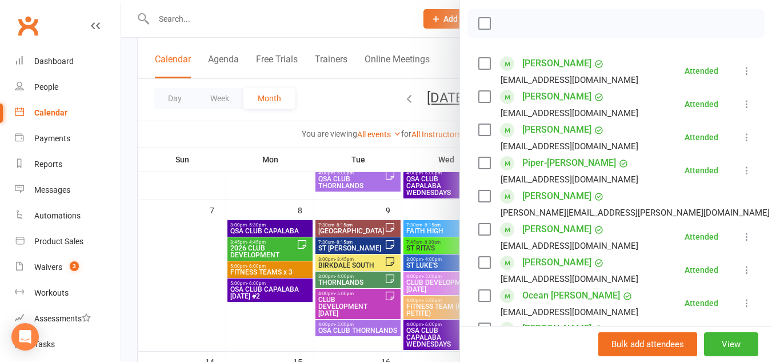
scroll to position [0, 0]
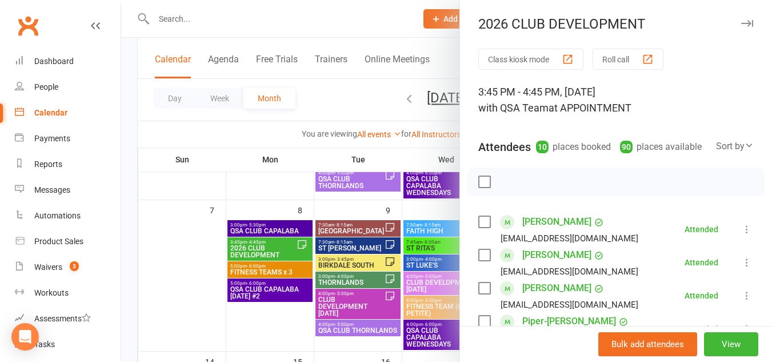
click at [741, 22] on icon "button" at bounding box center [747, 23] width 12 height 7
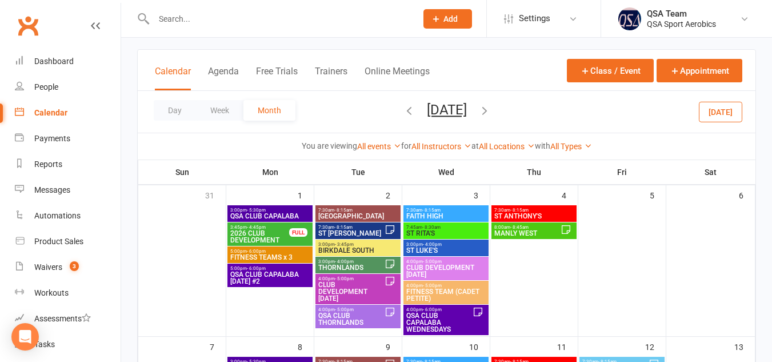
scroll to position [57, 0]
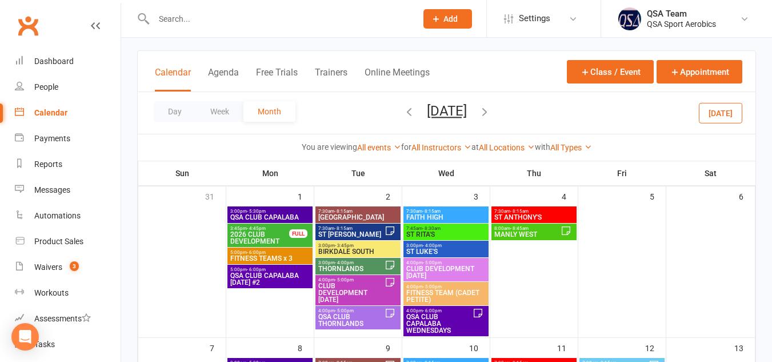
click at [237, 238] on span "2026 CLUB DEVELOPMENT" at bounding box center [260, 238] width 60 height 14
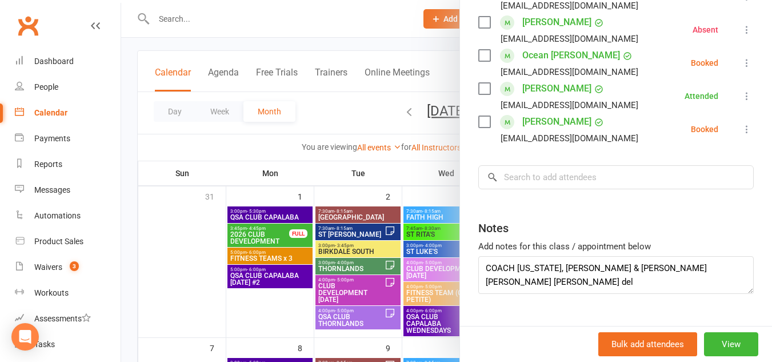
scroll to position [438, 0]
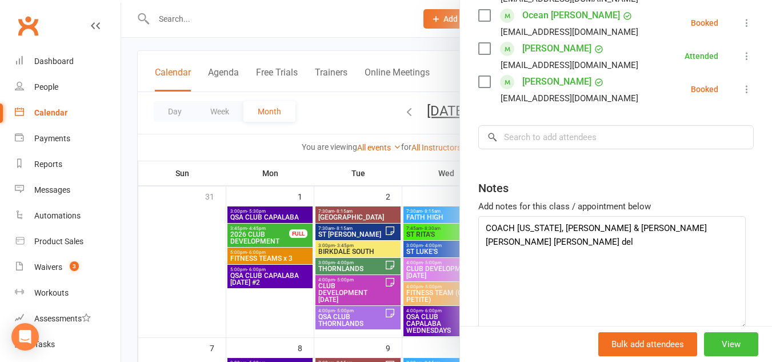
drag, startPoint x: 730, startPoint y: 265, endPoint x: 735, endPoint y: 348, distance: 83.6
click at [735, 348] on div "2026 CLUB DEVELOPMENT Class kiosk mode Roll call 3:45 PM - 4:45 PM, [DATE] with…" at bounding box center [615, 181] width 313 height 362
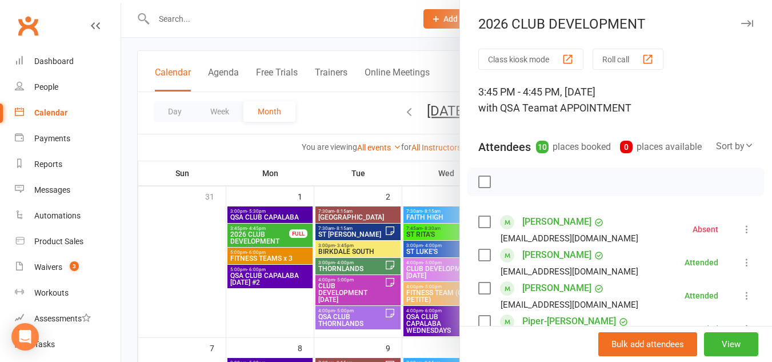
click at [741, 21] on icon "button" at bounding box center [747, 23] width 12 height 7
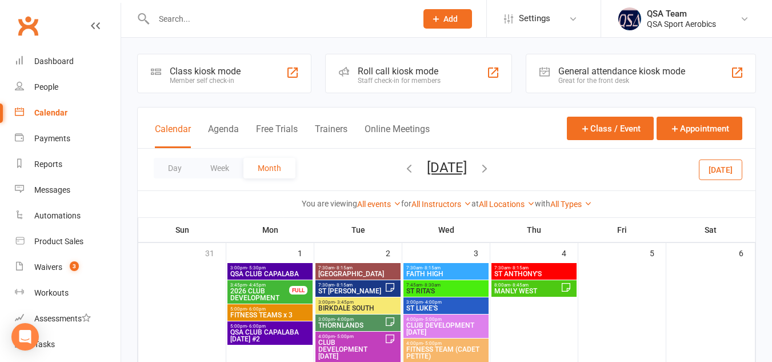
click at [403, 166] on icon "button" at bounding box center [409, 168] width 13 height 13
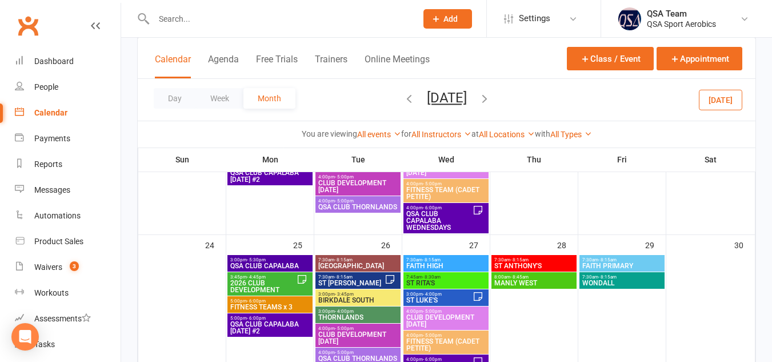
scroll to position [599, 0]
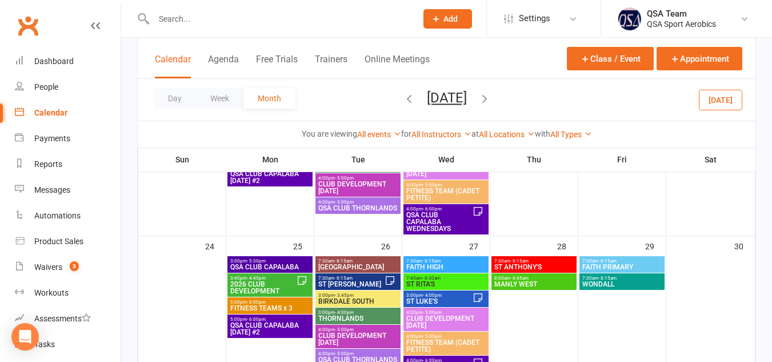
click at [242, 292] on span "2026 CLUB DEVELOPMENT" at bounding box center [263, 288] width 67 height 14
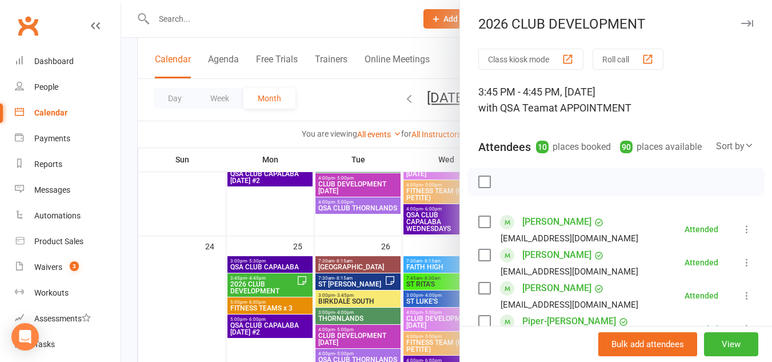
scroll to position [438, 0]
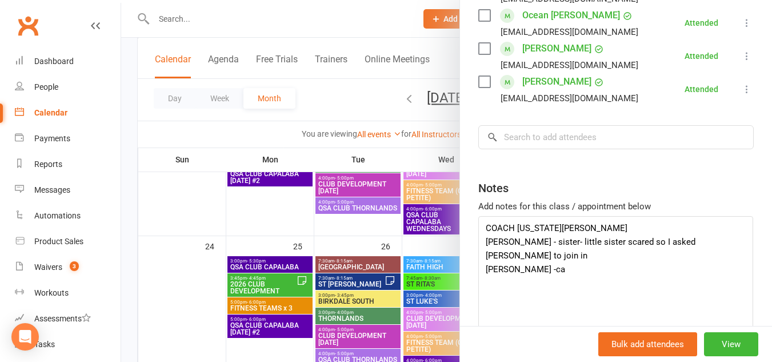
drag, startPoint x: 730, startPoint y: 264, endPoint x: 742, endPoint y: 381, distance: 117.8
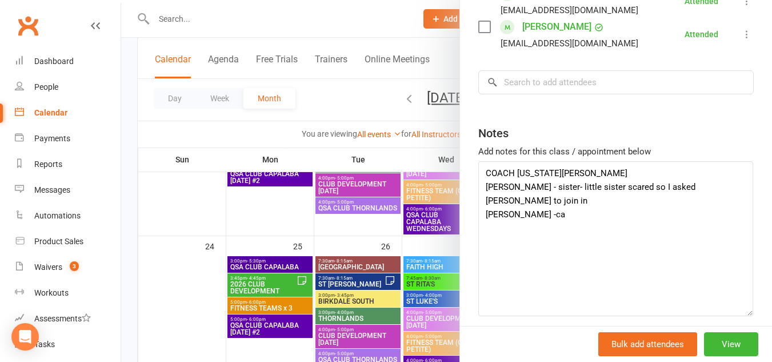
scroll to position [0, 0]
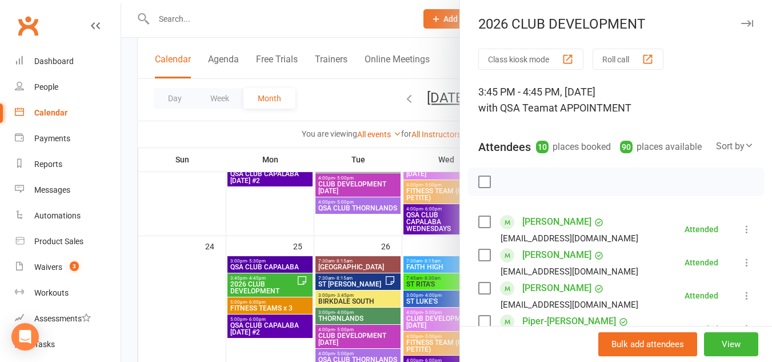
click at [741, 21] on icon "button" at bounding box center [747, 23] width 12 height 7
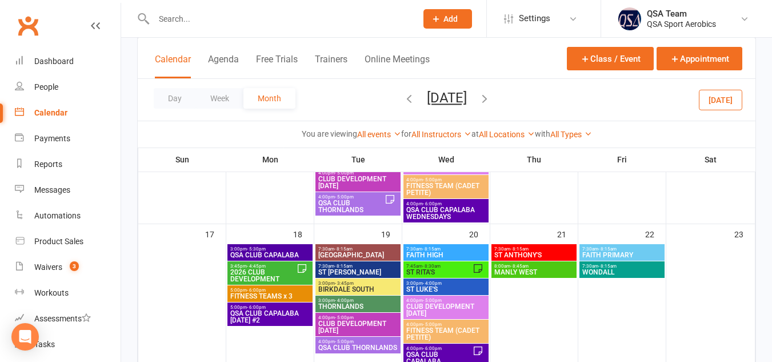
scroll to position [459, 0]
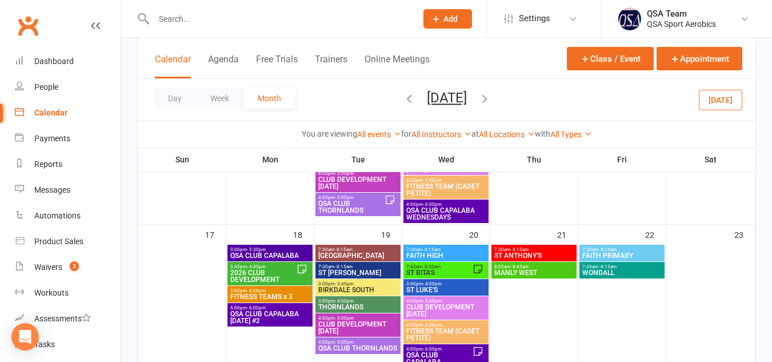
click at [255, 276] on span "2026 CLUB DEVELOPMENT" at bounding box center [263, 276] width 67 height 14
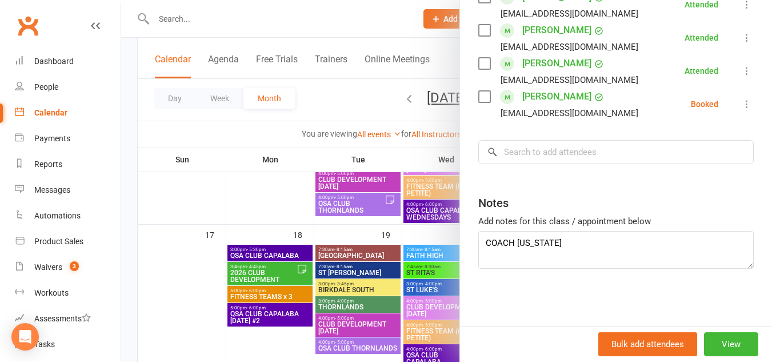
scroll to position [0, 0]
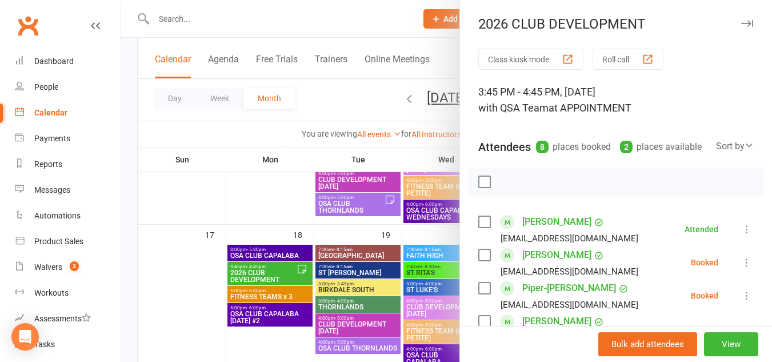
click at [740, 29] on button "button" at bounding box center [747, 24] width 14 height 14
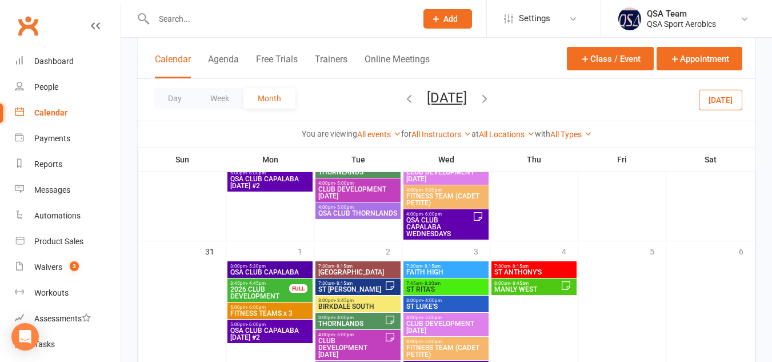
scroll to position [809, 0]
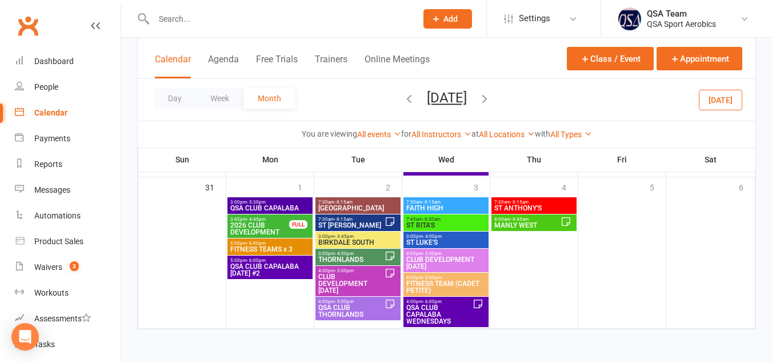
click at [256, 226] on span "2026 CLUB DEVELOPMENT" at bounding box center [260, 229] width 60 height 14
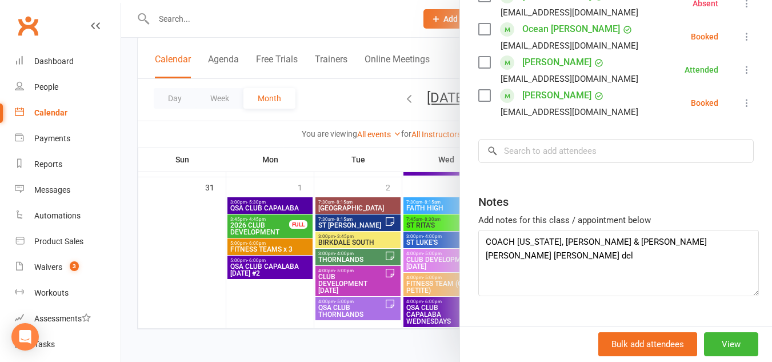
scroll to position [0, 0]
drag, startPoint x: 730, startPoint y: 277, endPoint x: 752, endPoint y: 312, distance: 41.1
click at [752, 302] on textarea "COACH [US_STATE], [PERSON_NAME] & [PERSON_NAME] [PERSON_NAME] [PERSON_NAME] del" at bounding box center [620, 266] width 284 height 73
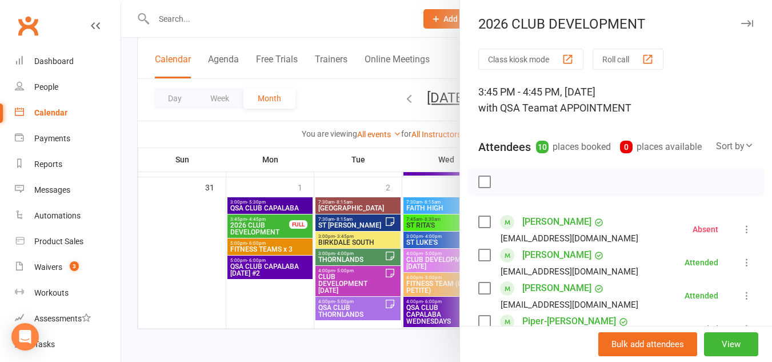
click at [741, 24] on icon "button" at bounding box center [747, 23] width 12 height 7
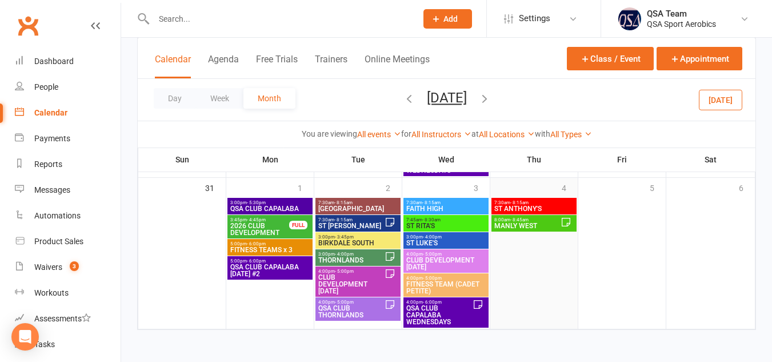
scroll to position [809, 0]
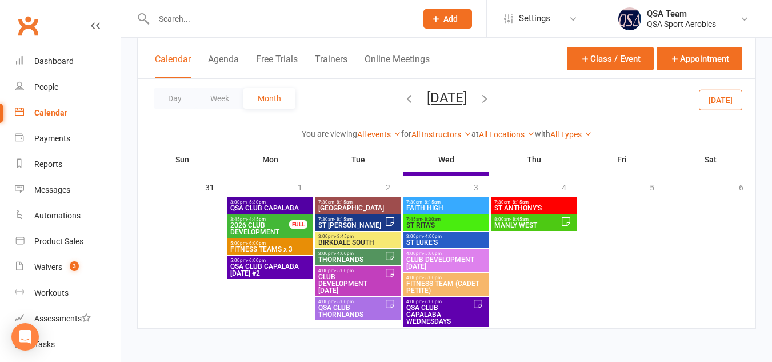
click at [491, 95] on icon "button" at bounding box center [484, 98] width 13 height 13
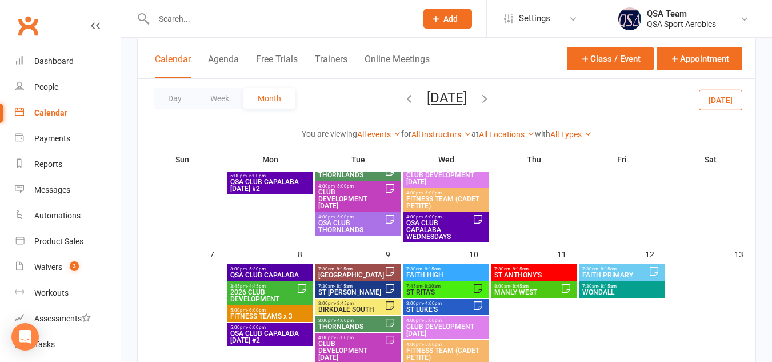
scroll to position [150, 0]
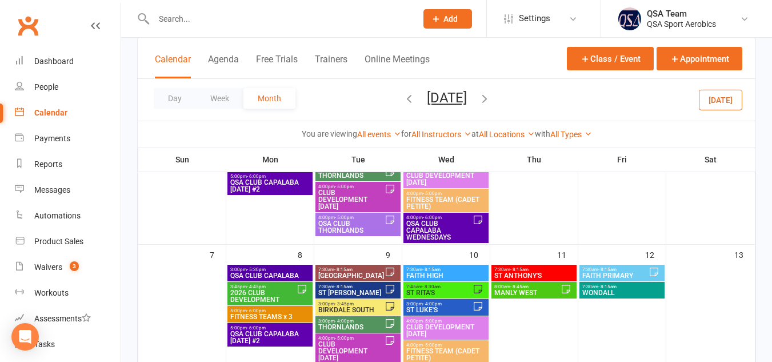
click at [261, 295] on span "2026 CLUB DEVELOPMENT" at bounding box center [263, 296] width 67 height 14
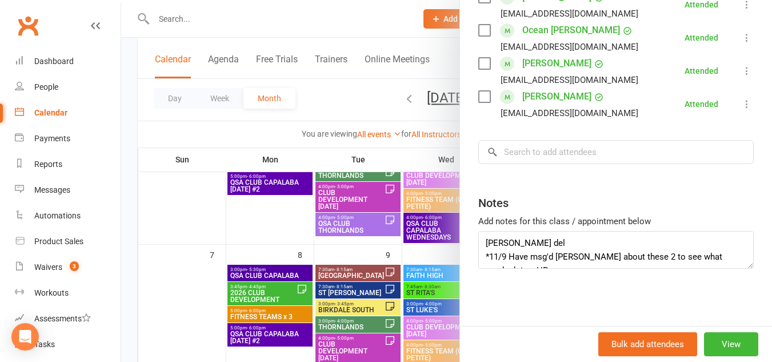
scroll to position [0, 0]
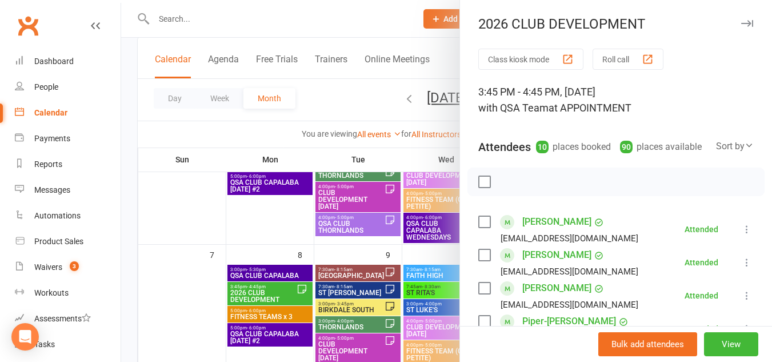
click at [741, 22] on icon "button" at bounding box center [747, 23] width 12 height 7
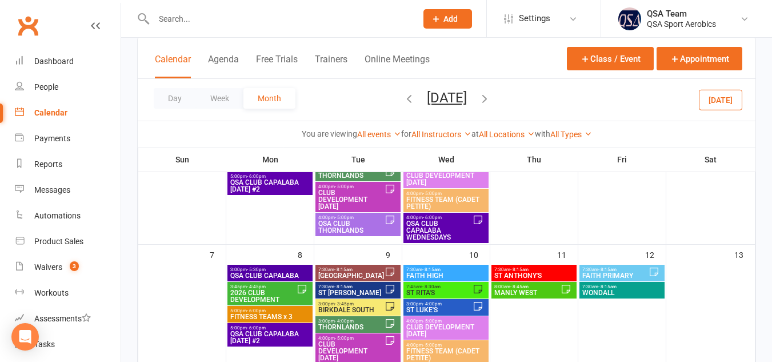
scroll to position [339, 0]
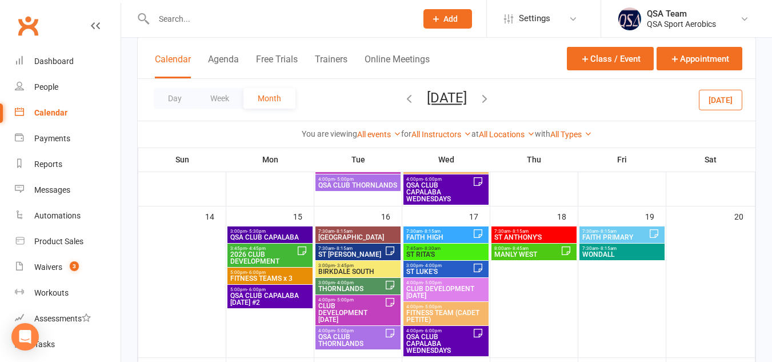
click at [243, 255] on span "2026 CLUB DEVELOPMENT" at bounding box center [263, 258] width 67 height 14
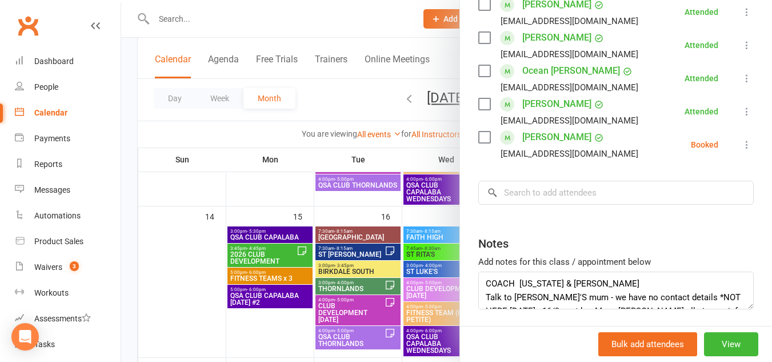
scroll to position [504, 0]
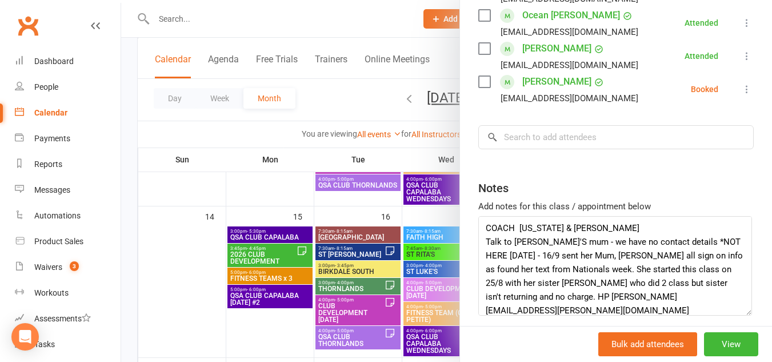
drag, startPoint x: 731, startPoint y: 266, endPoint x: 746, endPoint y: 347, distance: 82.4
click at [746, 347] on div "2026 CLUB DEVELOPMENT Class kiosk mode Roll call 3:45 PM - 4:45 PM, [DATE] with…" at bounding box center [615, 181] width 313 height 362
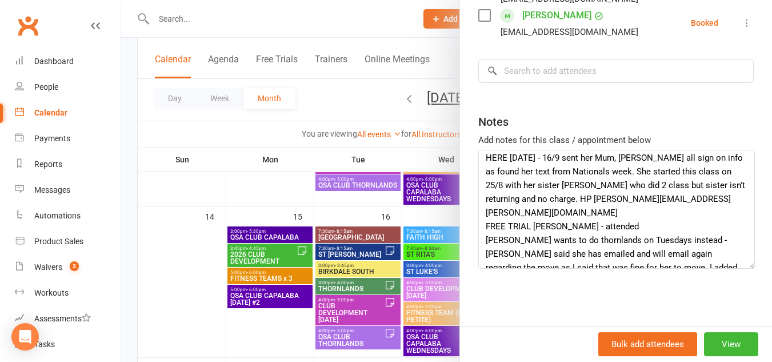
scroll to position [33, 0]
click at [687, 203] on textarea "COACH [US_STATE] & [PERSON_NAME] Talk to [PERSON_NAME]'S mum - we have no conta…" at bounding box center [616, 209] width 277 height 119
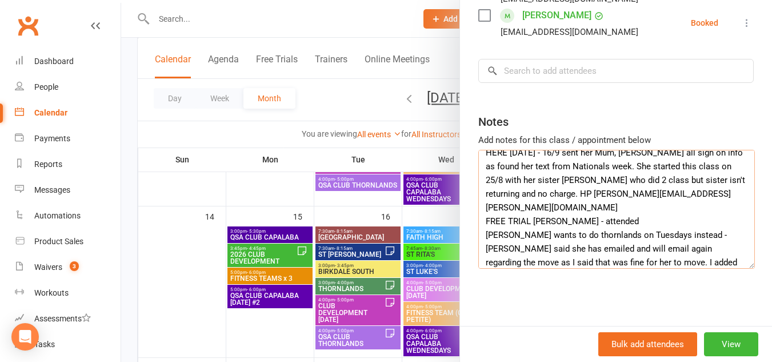
scroll to position [38, 0]
click at [623, 180] on textarea "COACH [US_STATE] & [PERSON_NAME] Talk to [PERSON_NAME]'S mum - we have no conta…" at bounding box center [616, 209] width 277 height 119
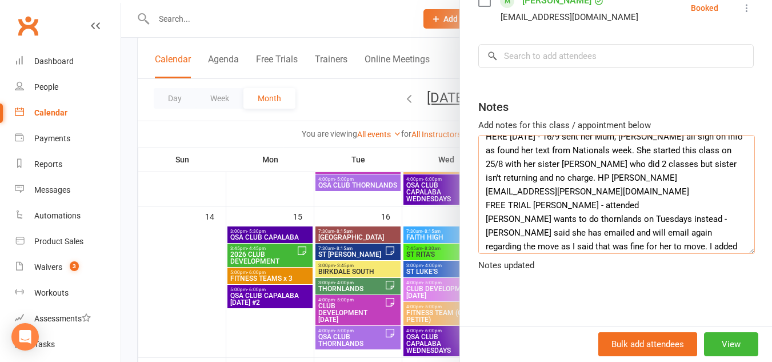
click at [722, 187] on textarea "COACH [US_STATE] & [PERSON_NAME] Talk to [PERSON_NAME]'S mum - we have no conta…" at bounding box center [616, 194] width 277 height 119
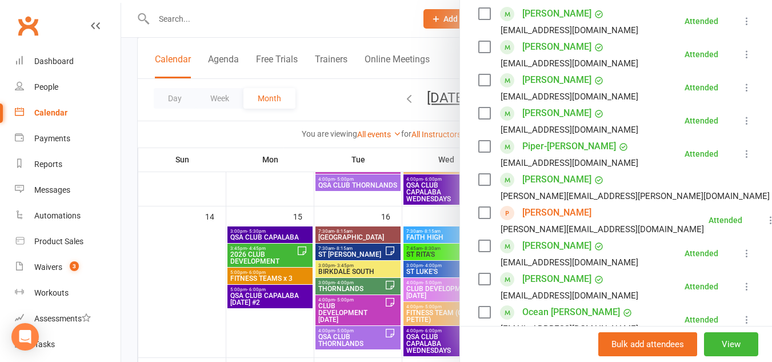
scroll to position [0, 0]
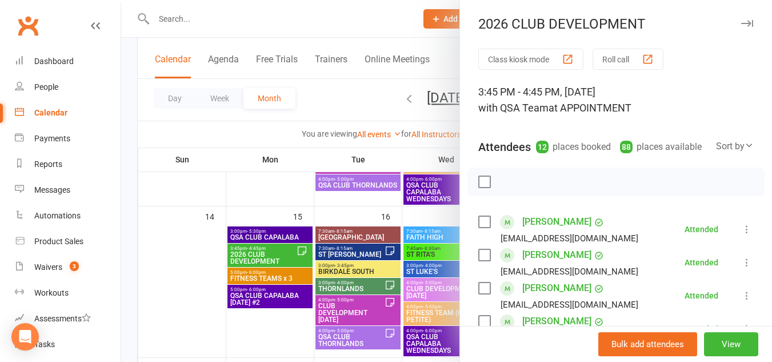
type textarea "COACH [US_STATE] & [PERSON_NAME] Talk to [PERSON_NAME]'S mum - we have no conta…"
click at [740, 19] on button "button" at bounding box center [747, 24] width 14 height 14
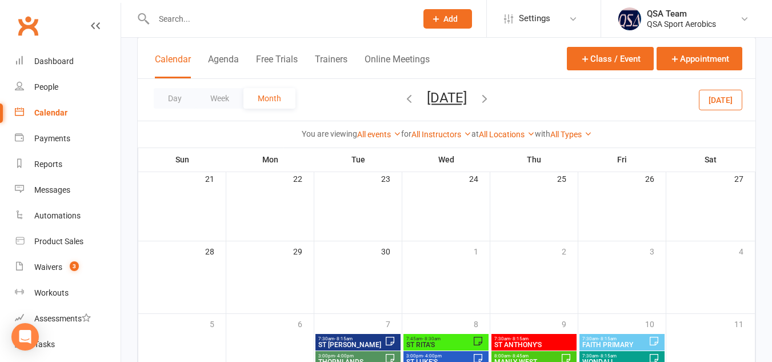
scroll to position [529, 0]
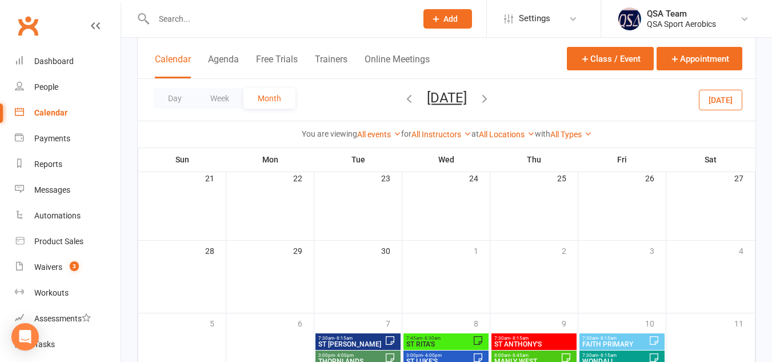
click at [491, 96] on icon "button" at bounding box center [484, 98] width 13 height 13
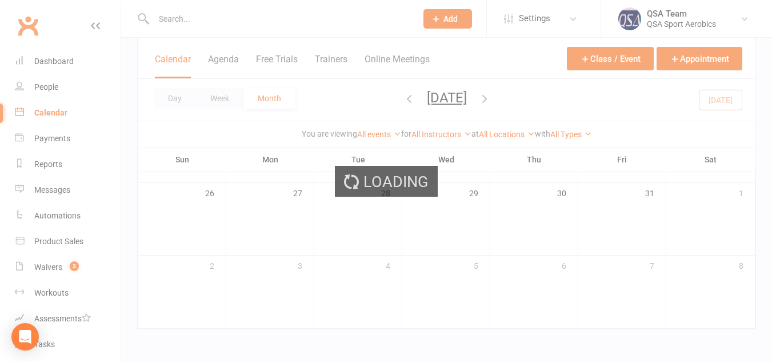
scroll to position [350, 0]
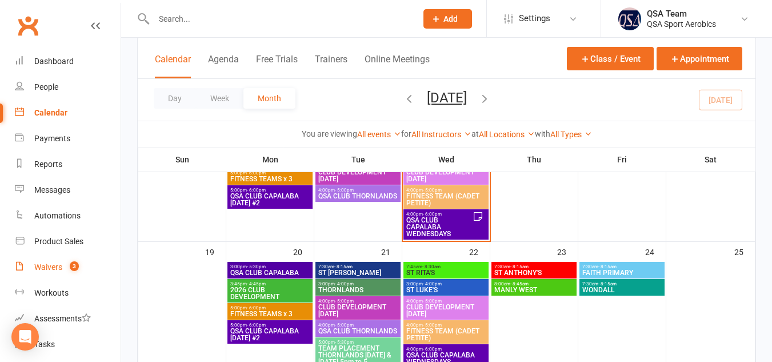
click at [42, 271] on div "Waivers" at bounding box center [48, 266] width 28 height 9
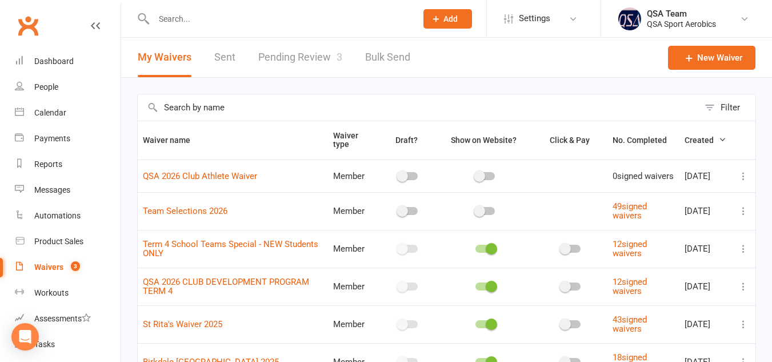
click at [316, 50] on link "Pending Review 3" at bounding box center [300, 57] width 84 height 39
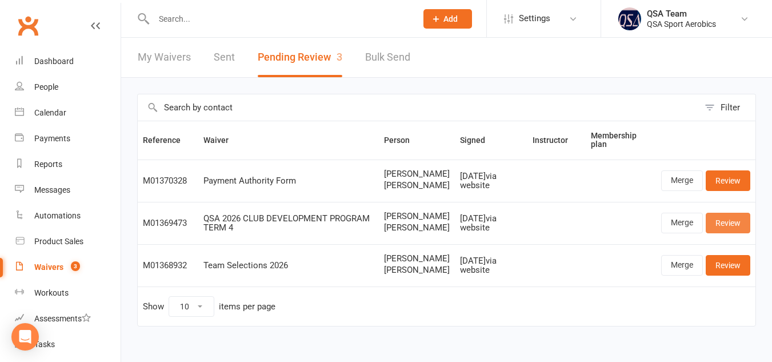
click at [736, 230] on link "Review" at bounding box center [728, 223] width 45 height 21
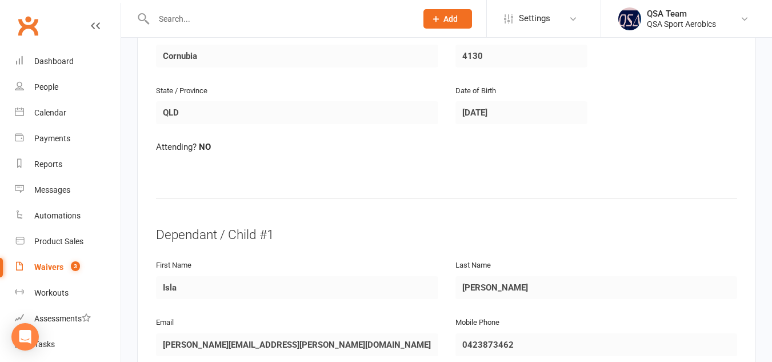
scroll to position [399, 0]
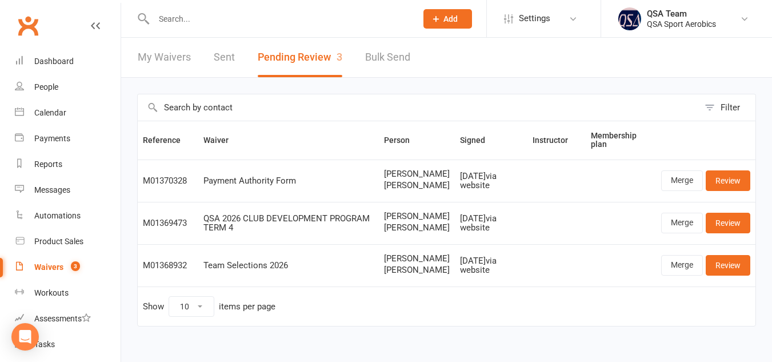
scroll to position [32, 0]
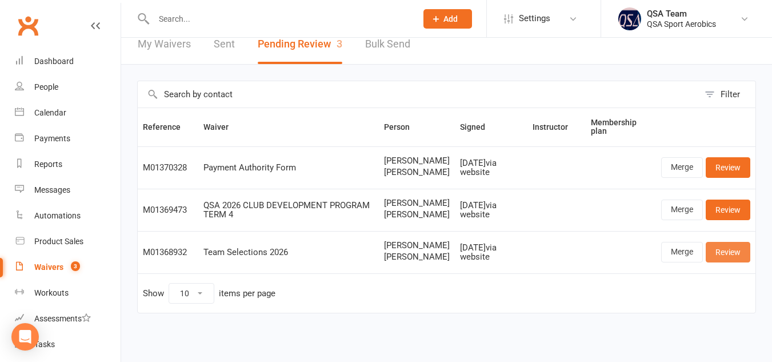
click at [743, 249] on link "Review" at bounding box center [728, 252] width 45 height 21
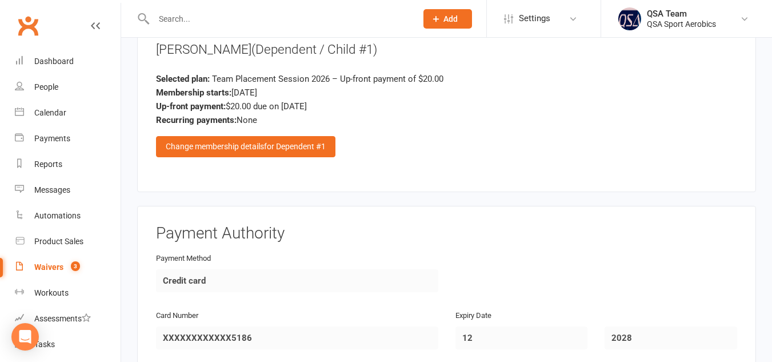
scroll to position [1551, 0]
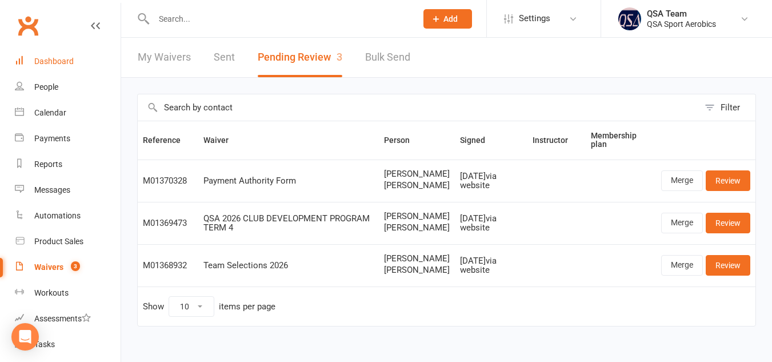
click at [57, 61] on div "Dashboard" at bounding box center [53, 61] width 39 height 9
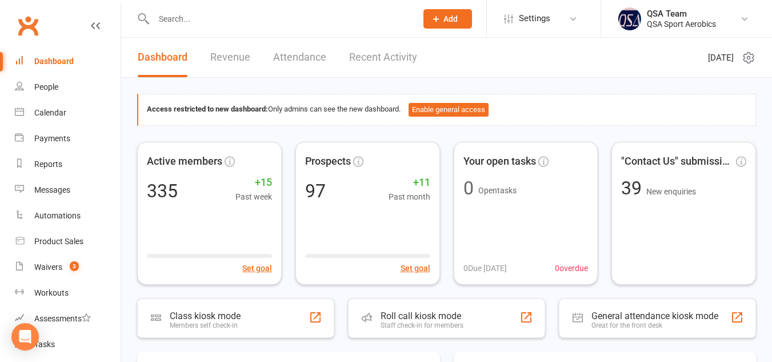
click at [176, 19] on input "text" at bounding box center [279, 19] width 258 height 16
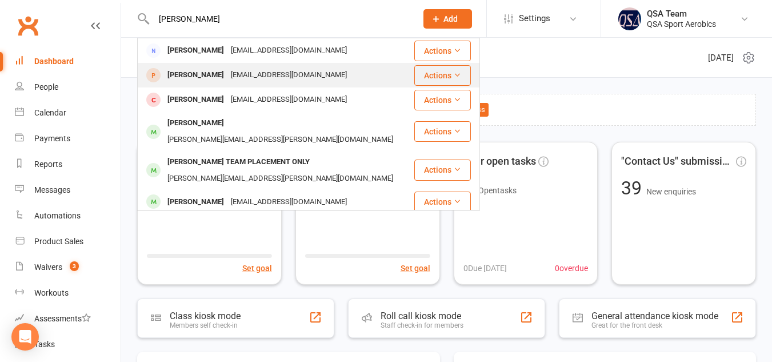
type input "[PERSON_NAME]"
click at [219, 78] on div "[PERSON_NAME]" at bounding box center [195, 75] width 63 height 17
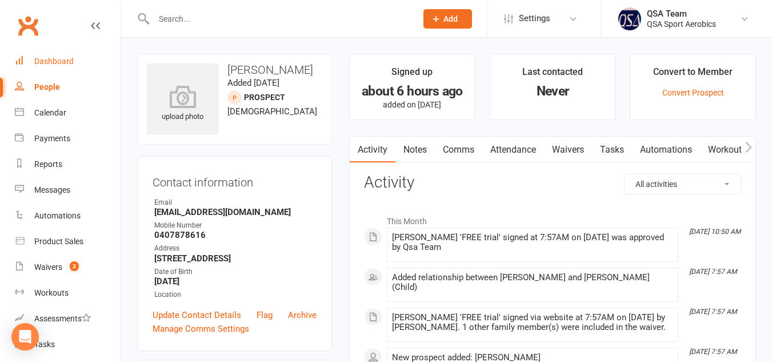
click at [50, 61] on div "Dashboard" at bounding box center [53, 61] width 39 height 9
